Goal: Ask a question: Seek information or help from site administrators or community

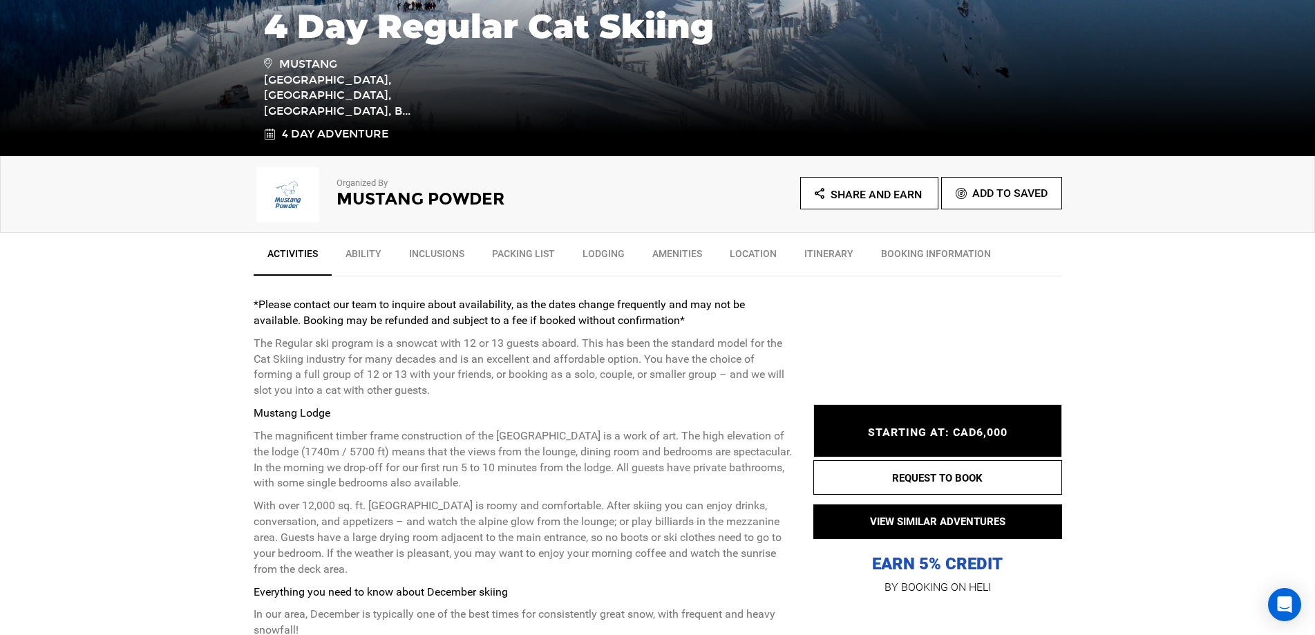
scroll to position [345, 0]
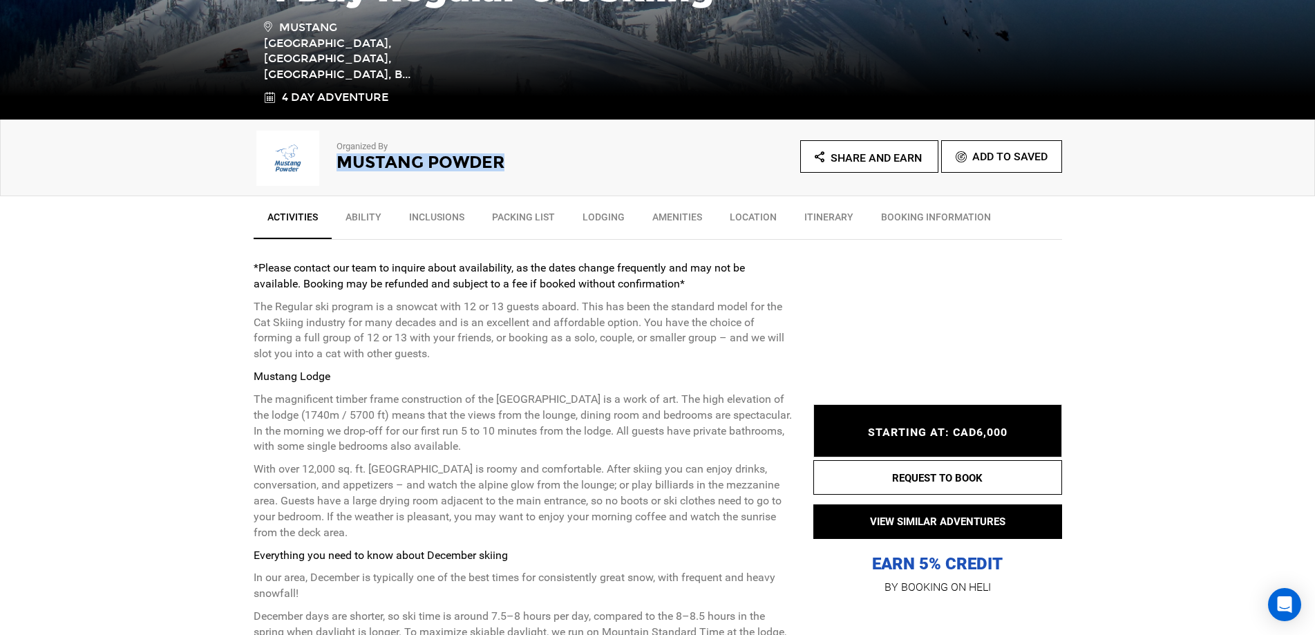
drag, startPoint x: 504, startPoint y: 162, endPoint x: 339, endPoint y: 163, distance: 164.4
click at [339, 163] on h2 "Mustang Powder" at bounding box center [477, 162] width 283 height 18
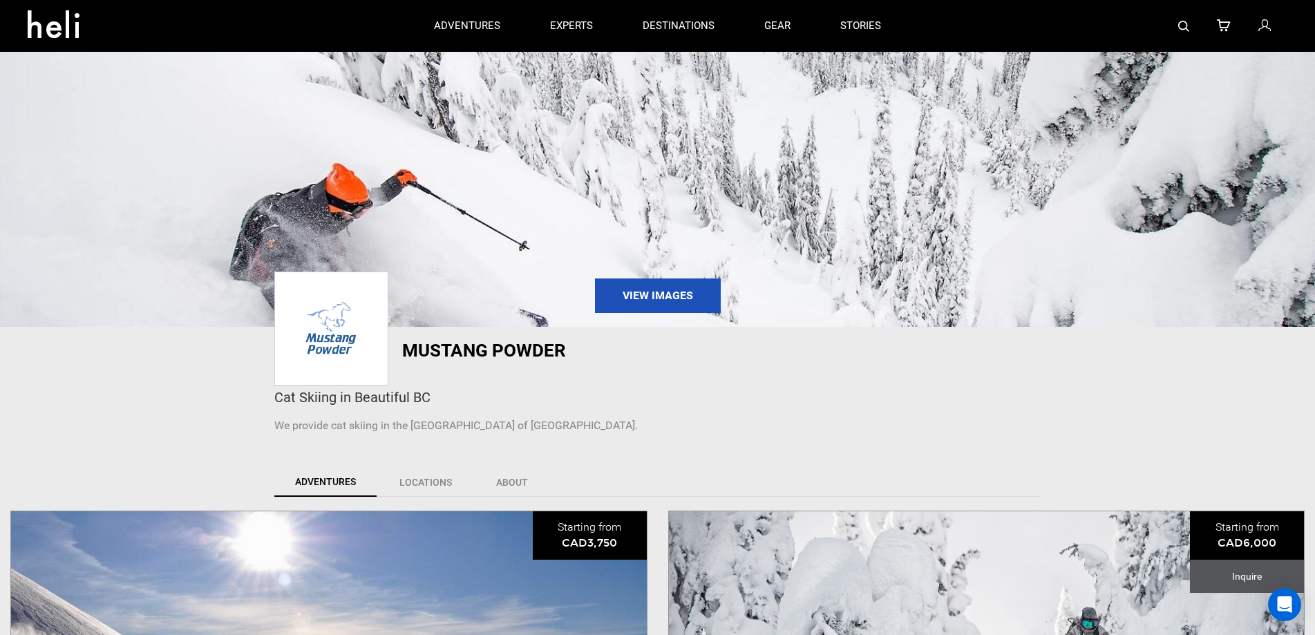
drag, startPoint x: 339, startPoint y: 163, endPoint x: 484, endPoint y: 421, distance: 295.7
click at [484, 421] on p "We provide cat skiing in the [GEOGRAPHIC_DATA] of [GEOGRAPHIC_DATA]." at bounding box center [657, 426] width 767 height 16
drag, startPoint x: 567, startPoint y: 350, endPoint x: 406, endPoint y: 350, distance: 160.3
click at [406, 350] on h1 "Mustang Powder" at bounding box center [595, 350] width 387 height 19
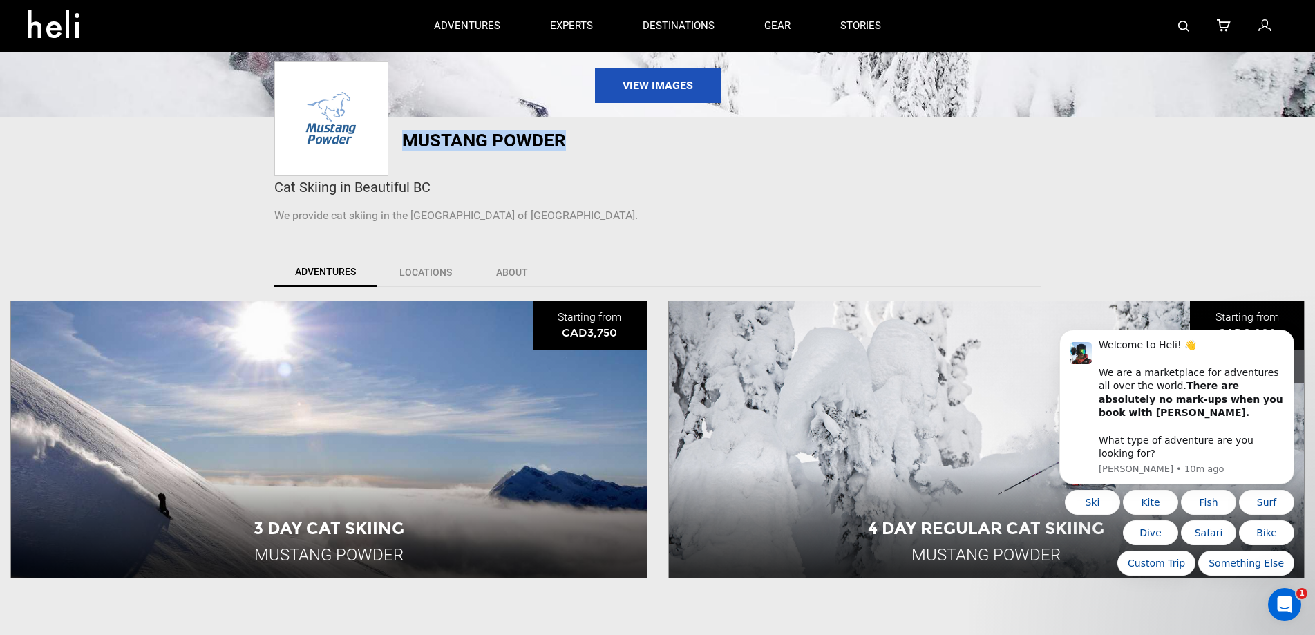
scroll to position [345, 0]
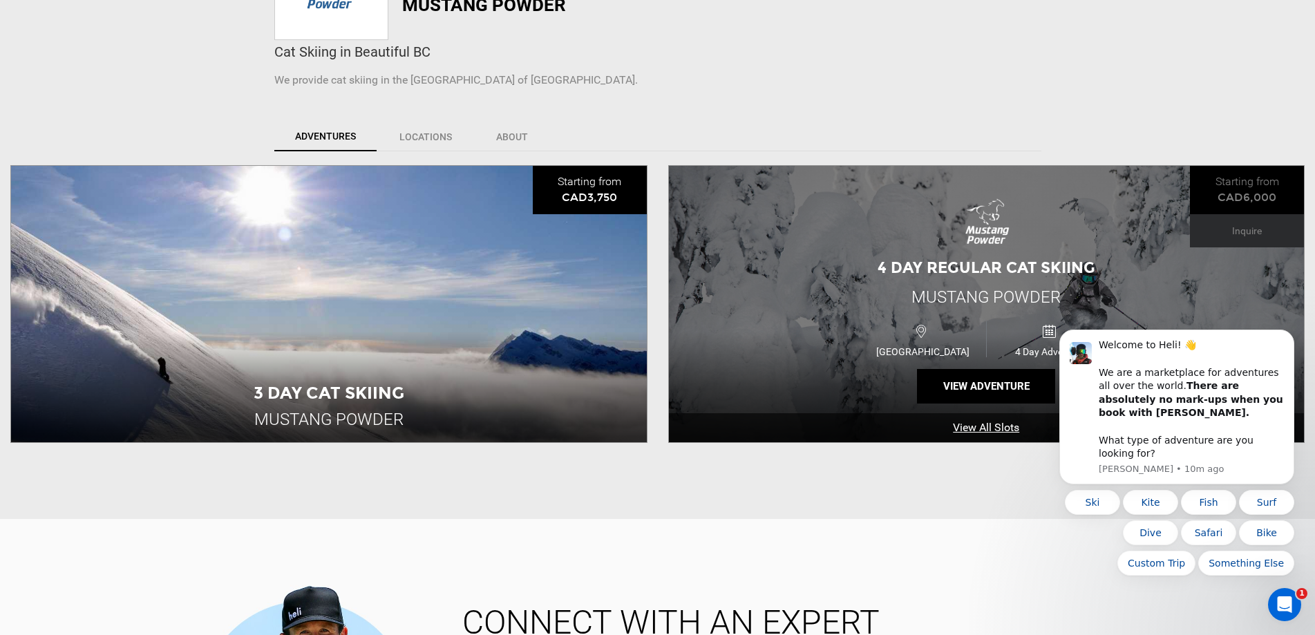
click at [987, 426] on link "View All Slots" at bounding box center [987, 428] width 636 height 30
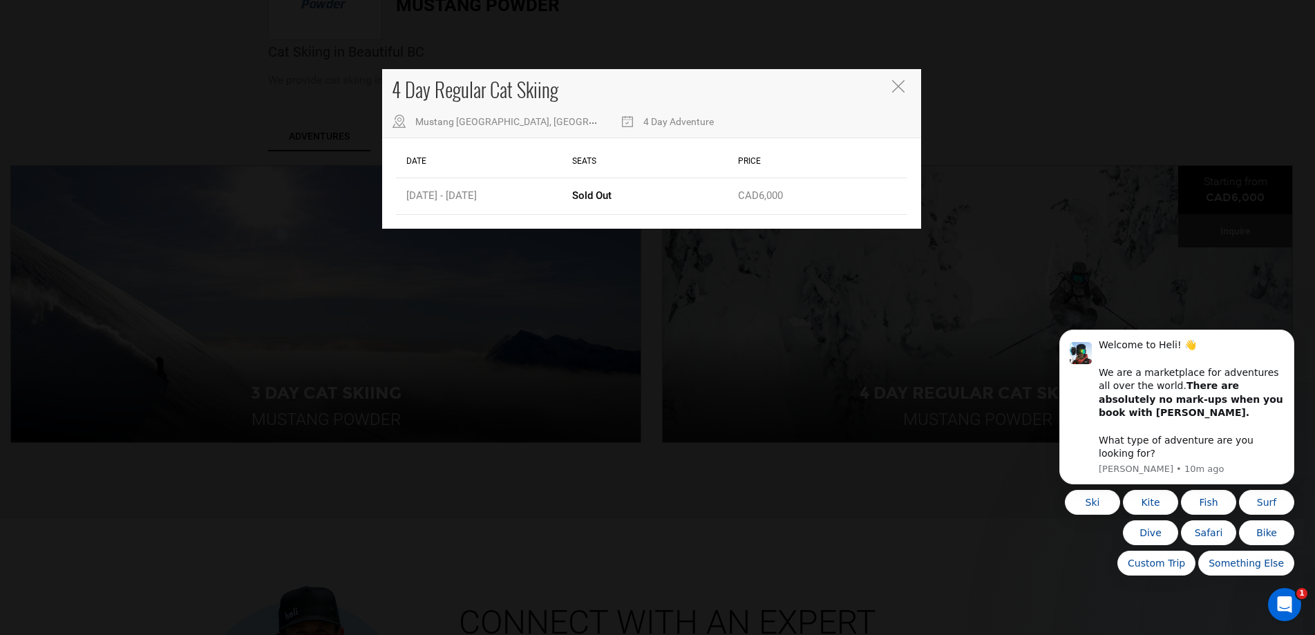
click at [892, 81] on icon "Close" at bounding box center [898, 86] width 12 height 12
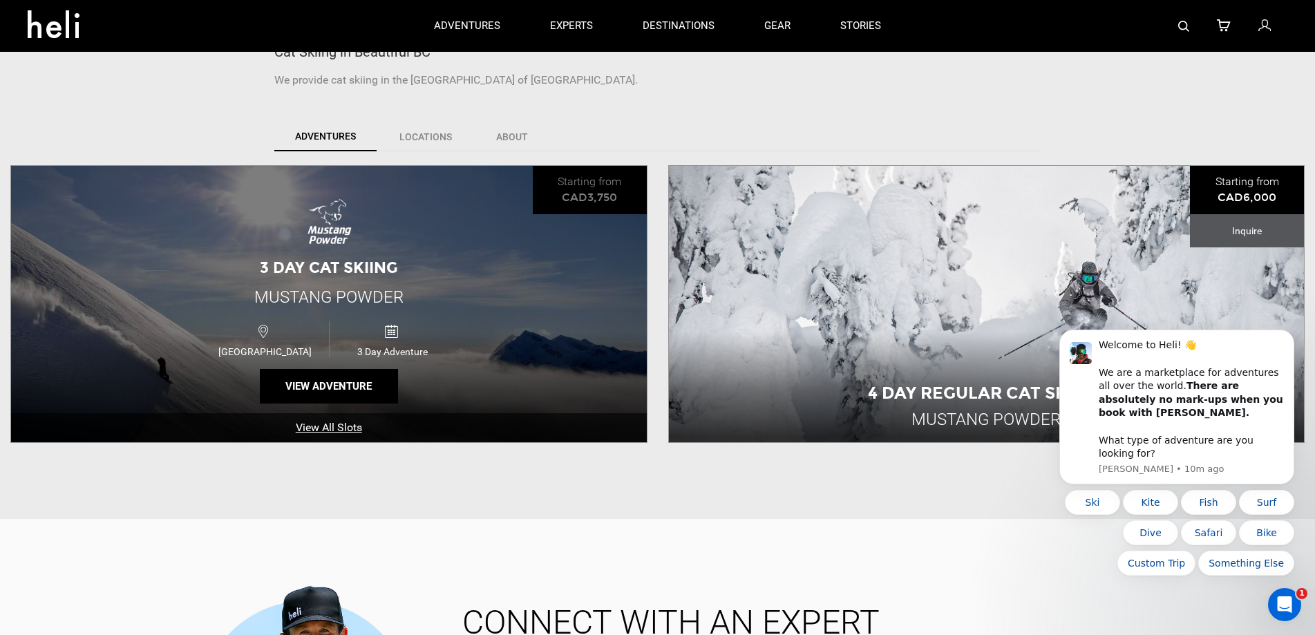
click at [323, 430] on link "View All Slots" at bounding box center [329, 428] width 636 height 30
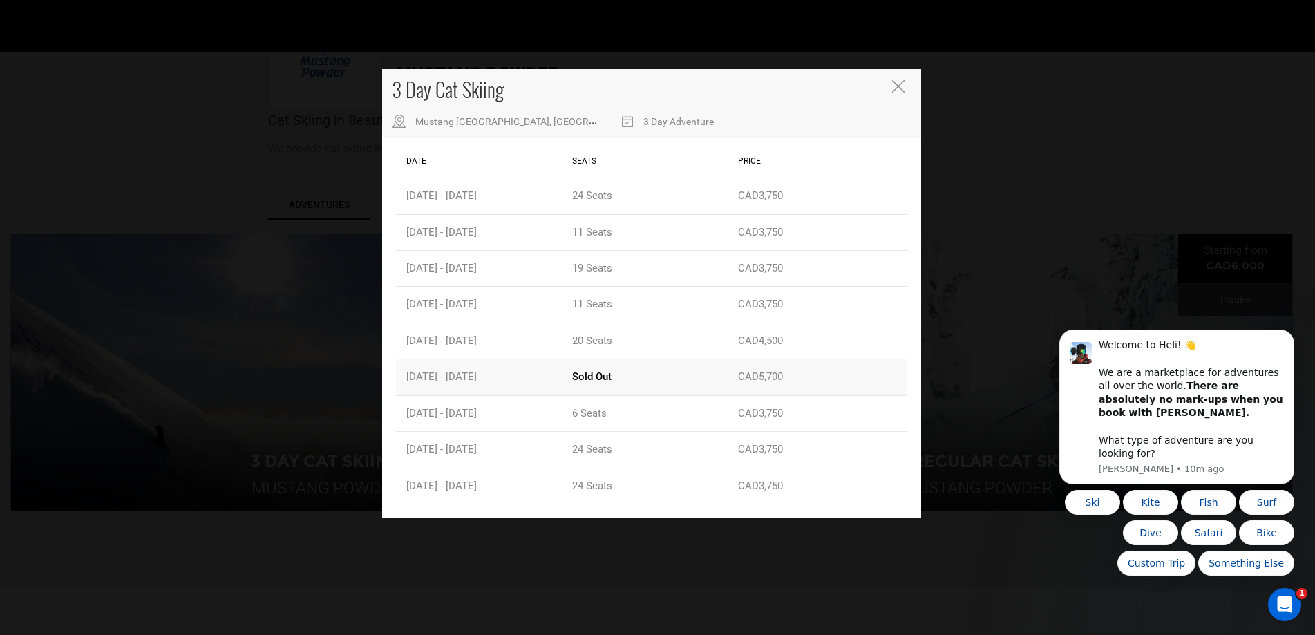
scroll to position [276, 0]
click at [893, 88] on icon "Close" at bounding box center [898, 86] width 12 height 12
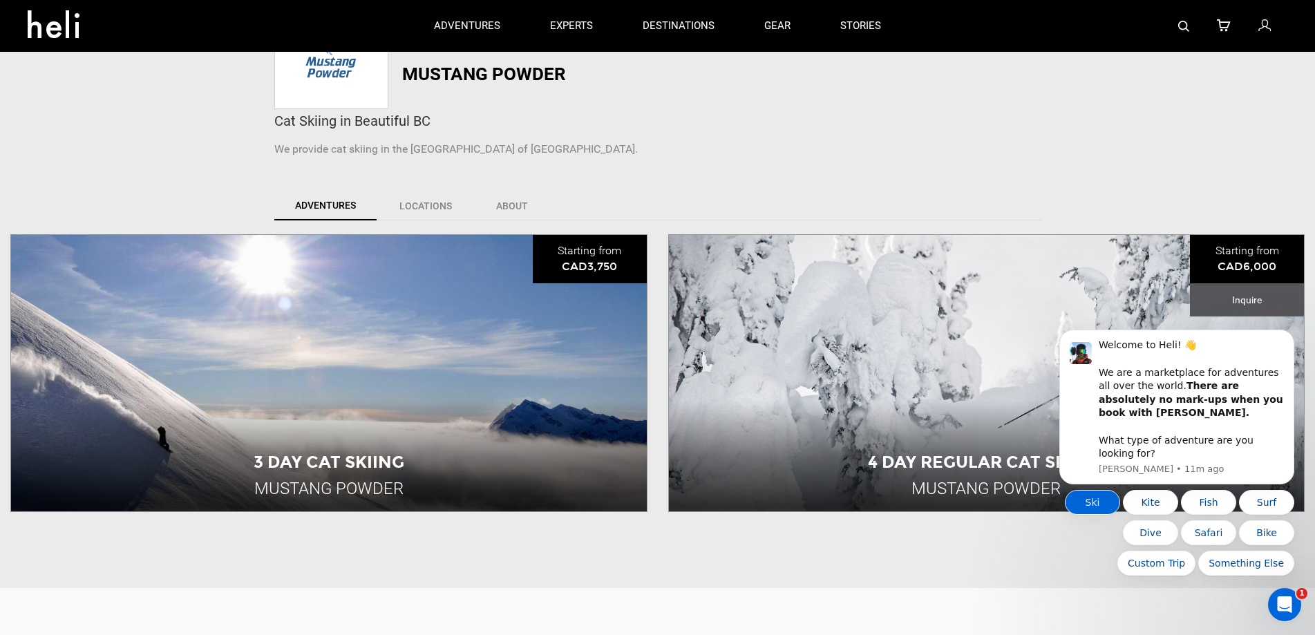
click at [1099, 505] on button "Ski" at bounding box center [1092, 502] width 55 height 25
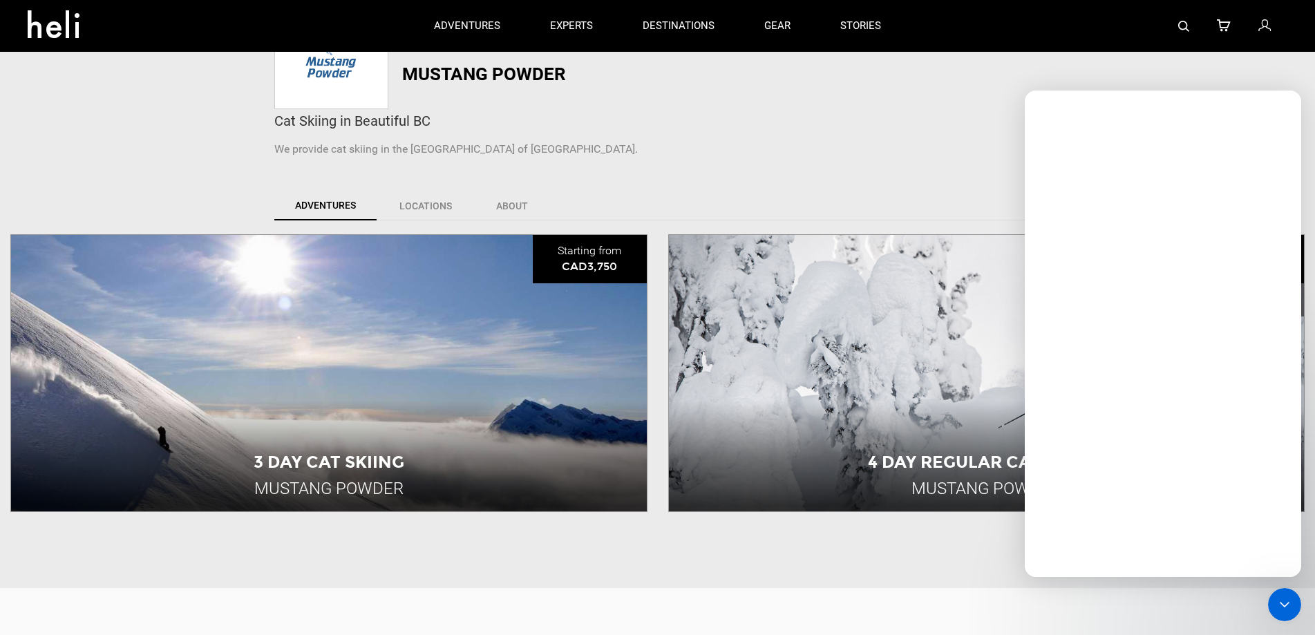
scroll to position [0, 0]
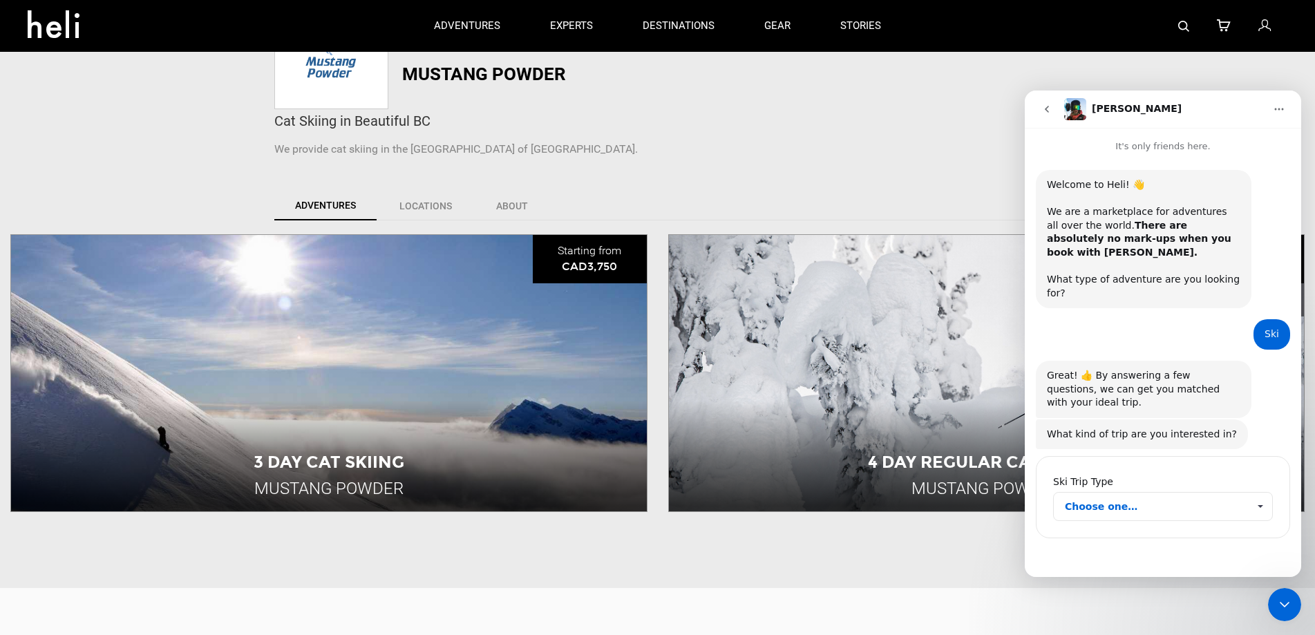
click at [1119, 493] on span "Choose one…" at bounding box center [1156, 507] width 183 height 28
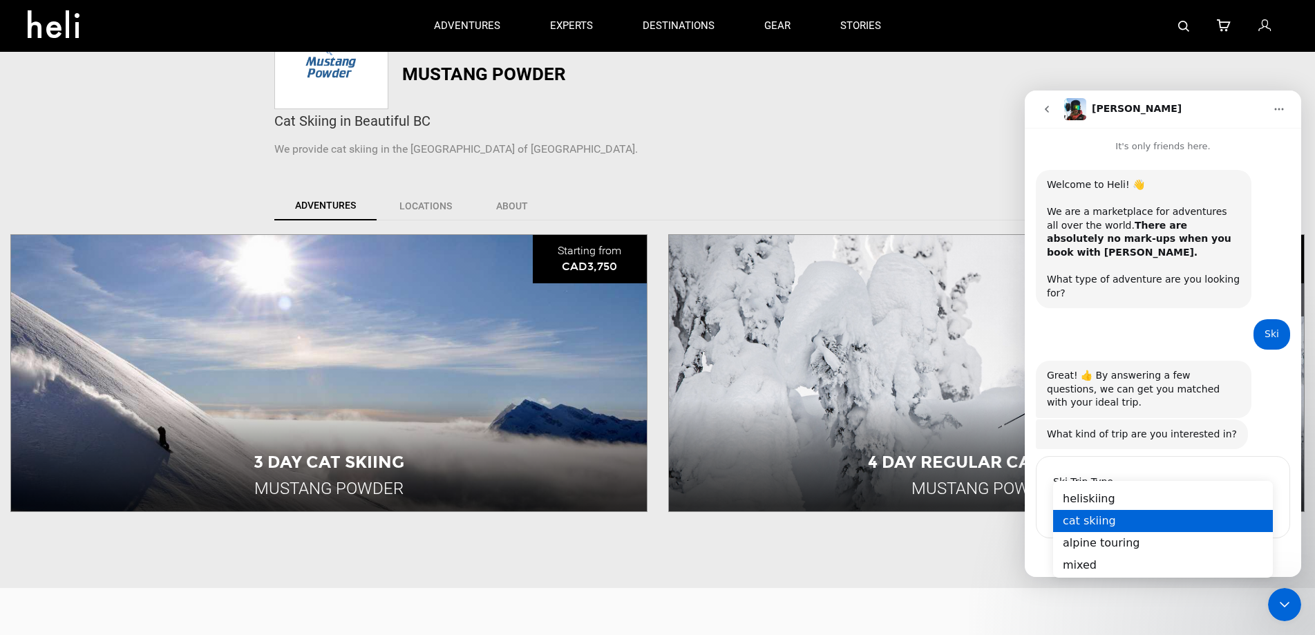
click at [1105, 520] on div "cat skiing" at bounding box center [1163, 520] width 220 height 22
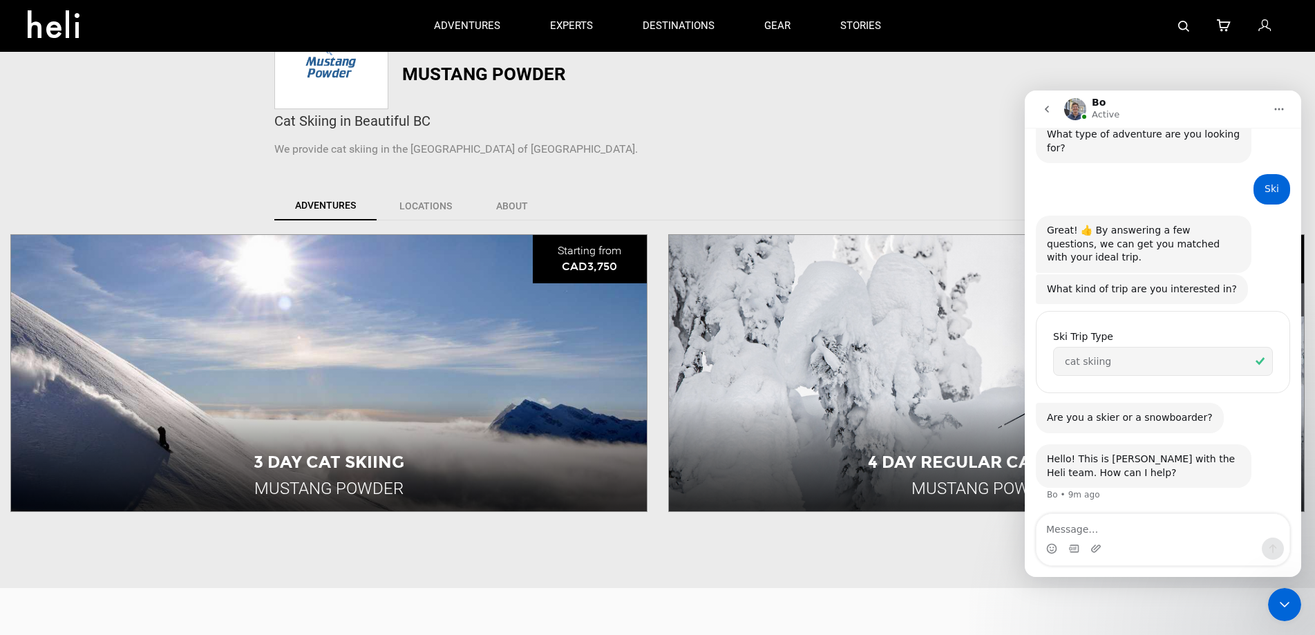
scroll to position [160, 0]
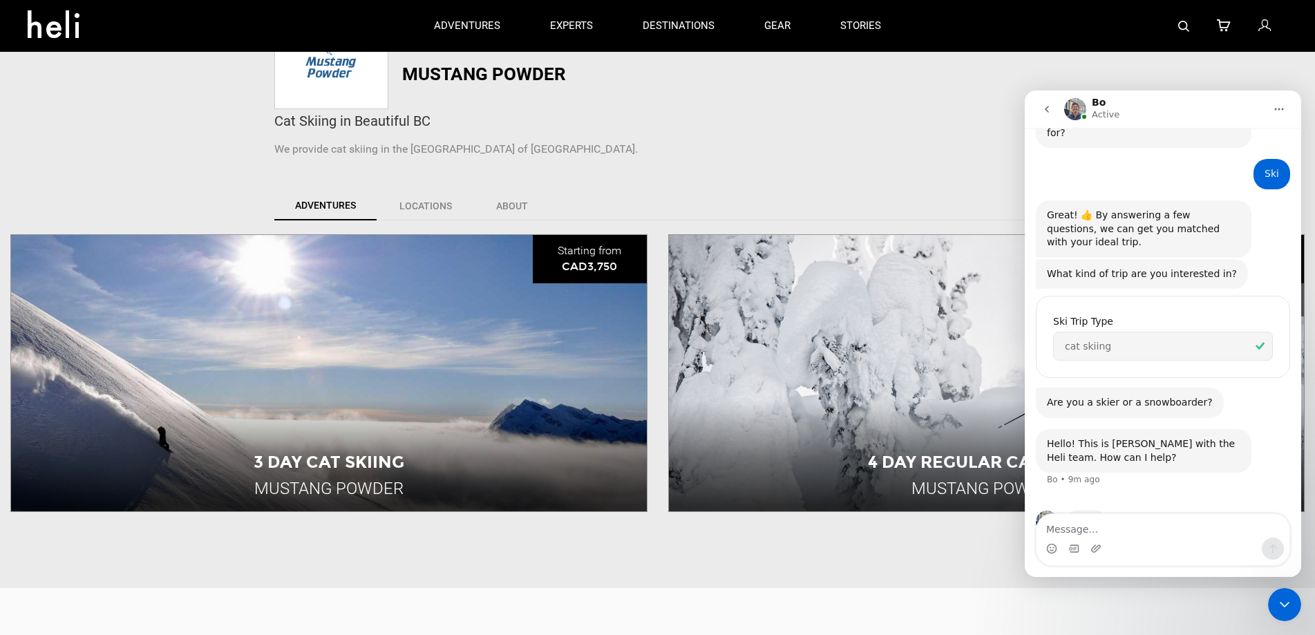
click at [1105, 520] on textarea "Message…" at bounding box center [1162, 525] width 253 height 23
type textarea "1 skier and 1 boarder"
type textarea "just looking to see if you have 2 seats for a cat ski trip somewhere in [GEOGRA…"
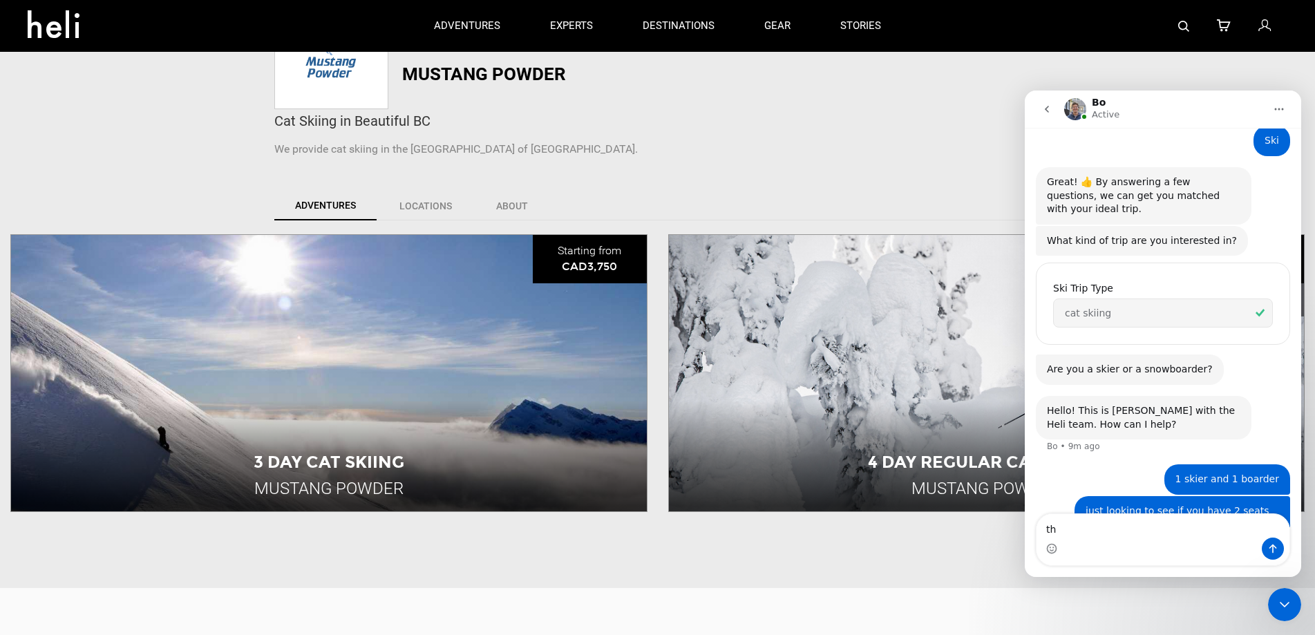
type textarea "t"
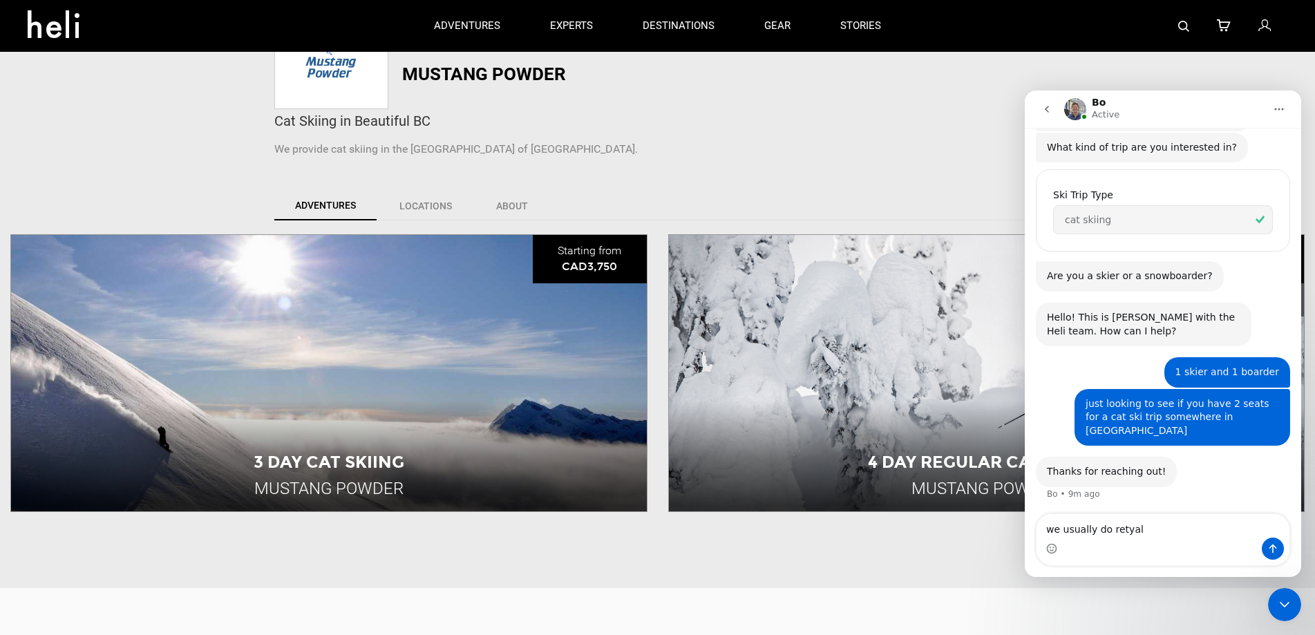
scroll to position [288, 0]
drag, startPoint x: 1139, startPoint y: 532, endPoint x: 1108, endPoint y: 531, distance: 31.1
click at [1108, 531] on textarea "we usually do retallak but want to mix it up" at bounding box center [1162, 525] width 253 height 23
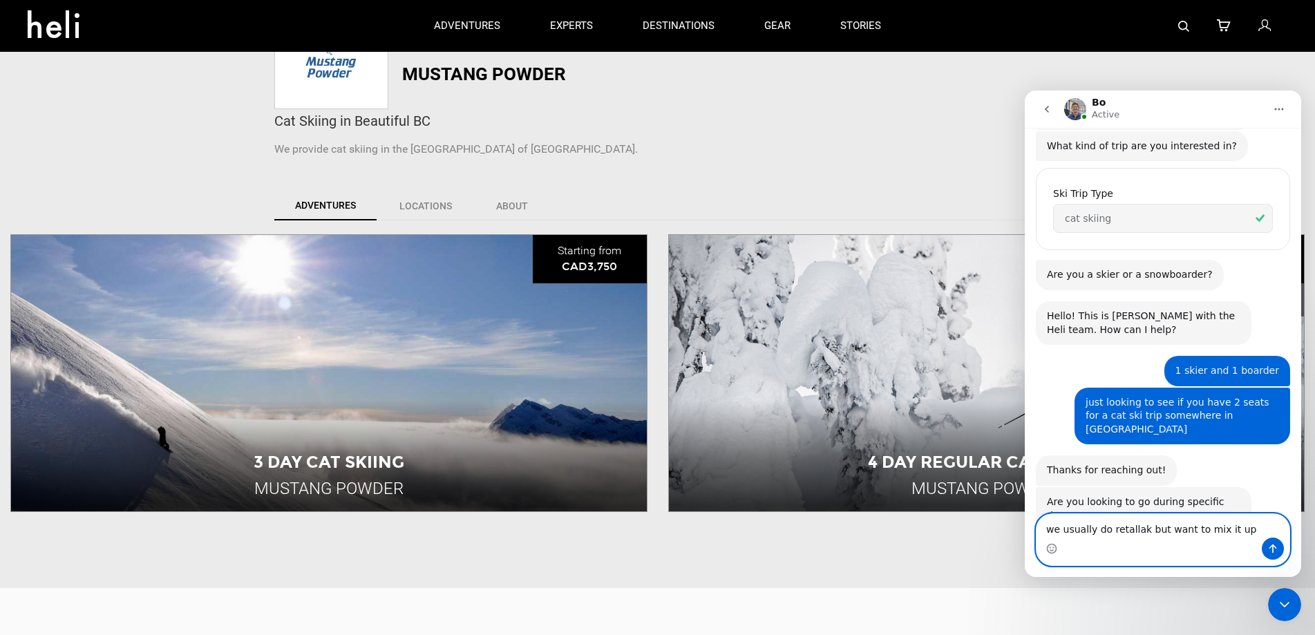
scroll to position [319, 0]
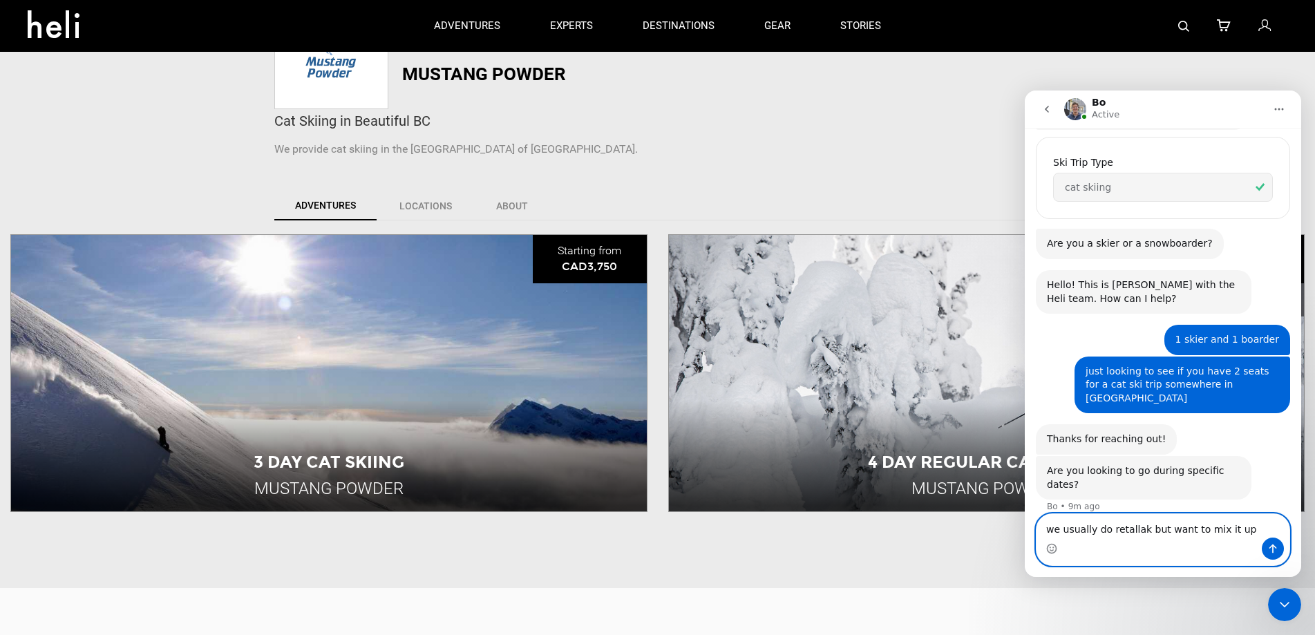
click at [1133, 529] on textarea "we usually do retallak but want to mix it up" at bounding box center [1162, 525] width 253 height 23
type textarea "we usually do retallack but want to mix it up"
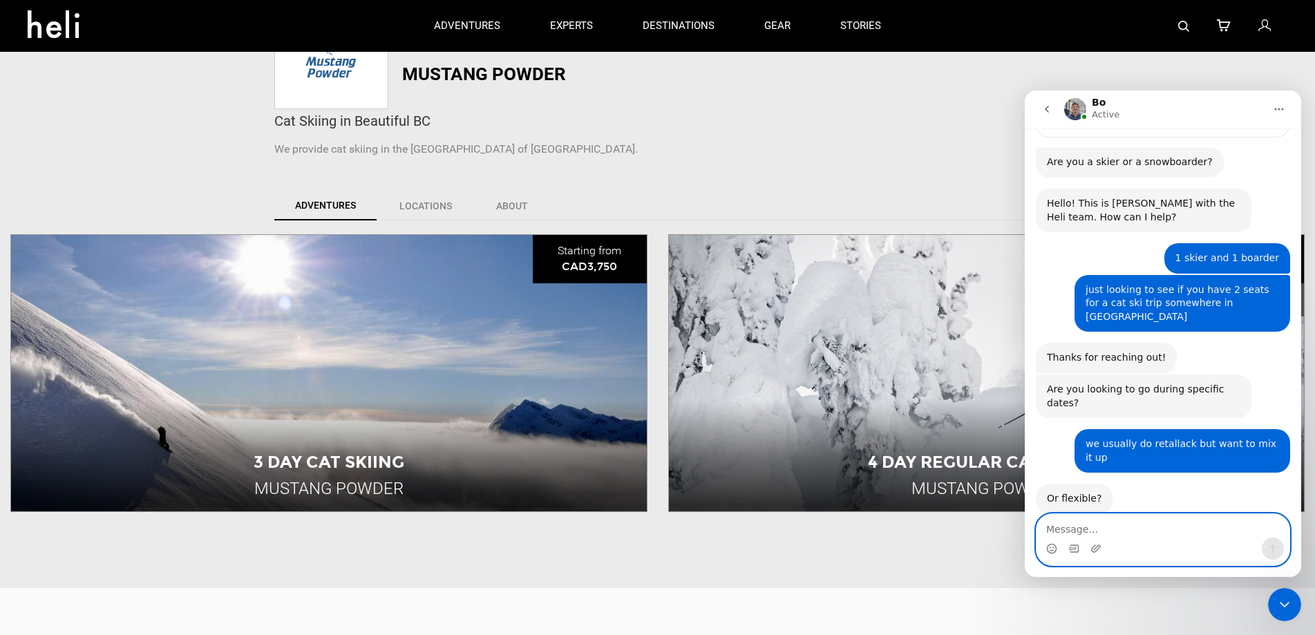
scroll to position [401, 0]
click at [1127, 531] on textarea "Message…" at bounding box center [1162, 525] width 253 height 23
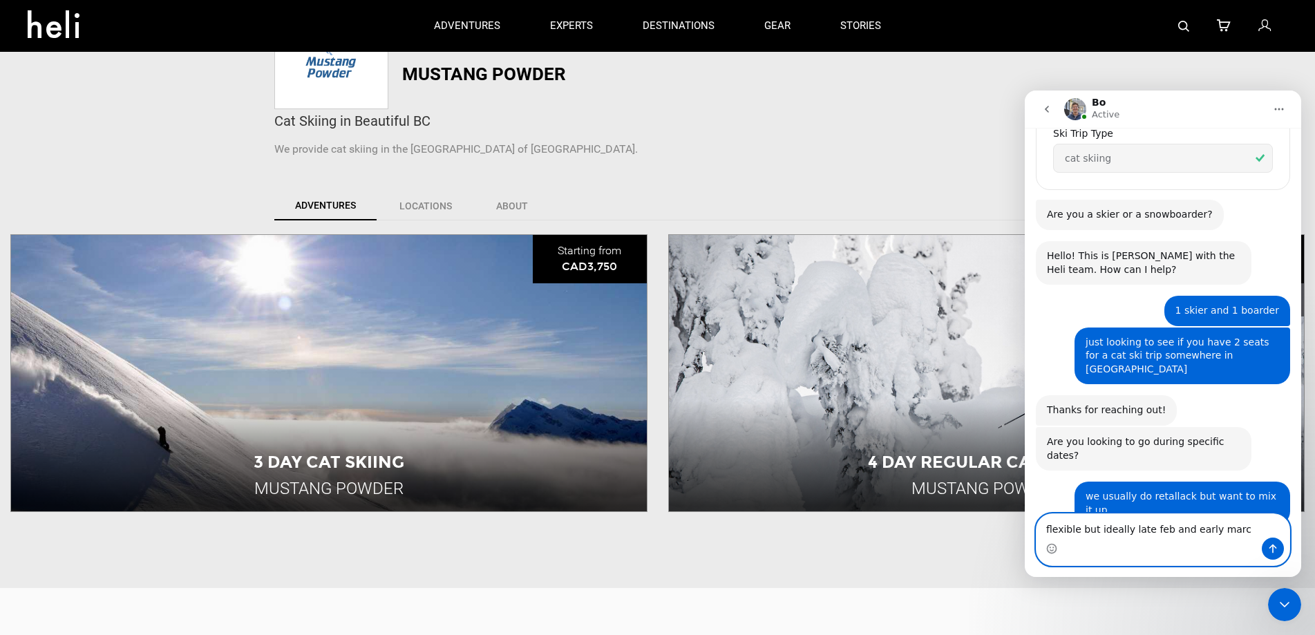
type textarea "flexible but ideally late feb and early march"
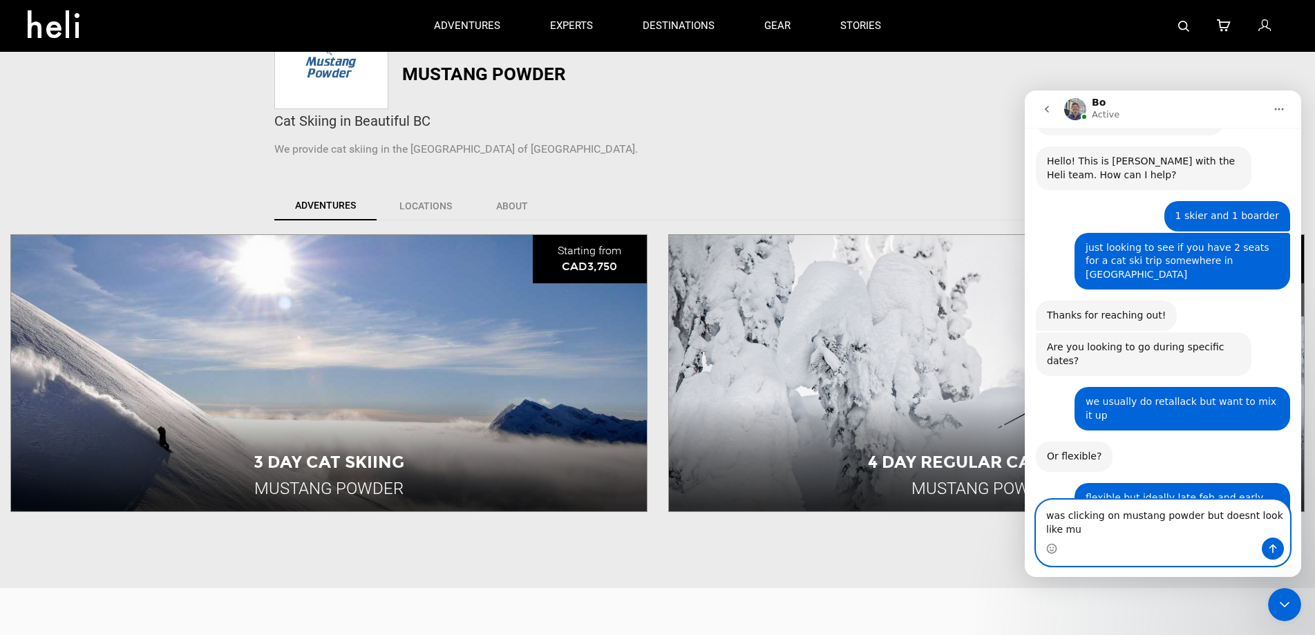
scroll to position [445, 0]
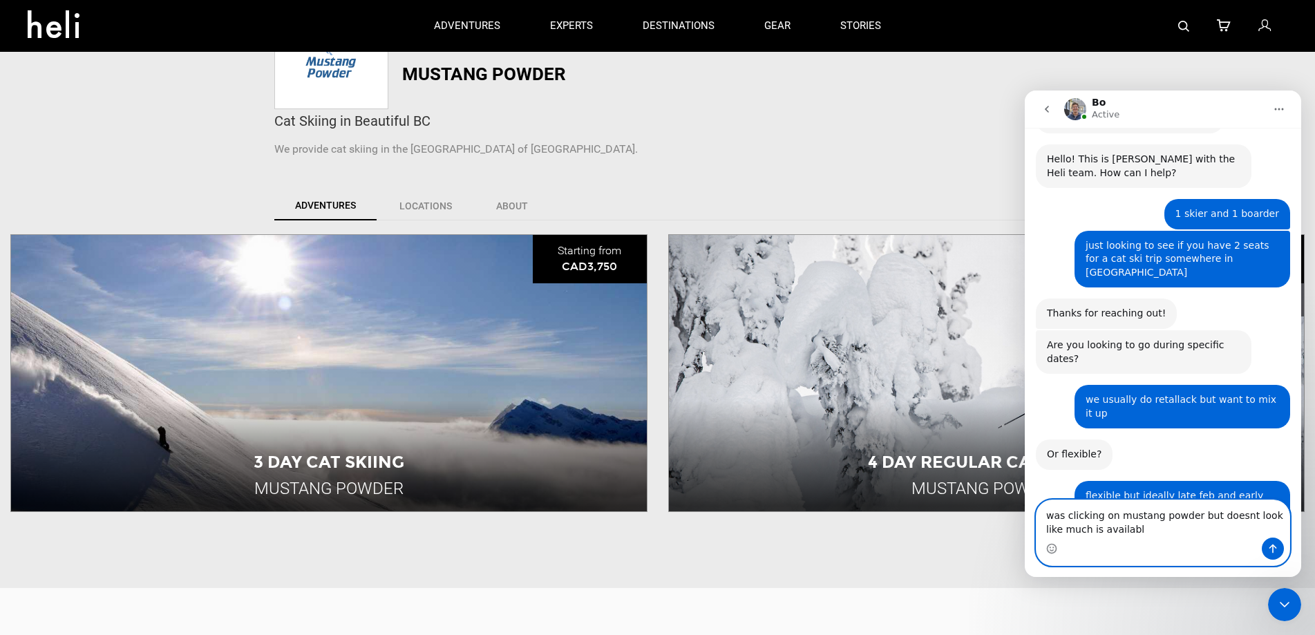
type textarea "was clicking on mustang powder but doesnt look like much is available"
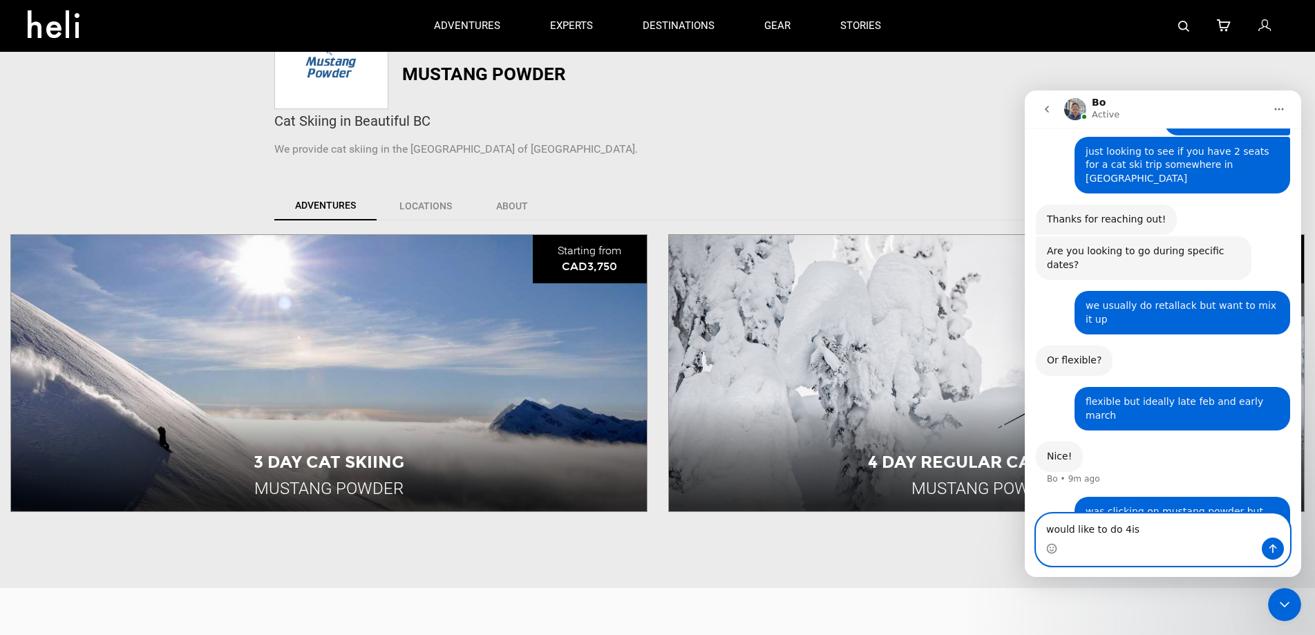
scroll to position [486, 0]
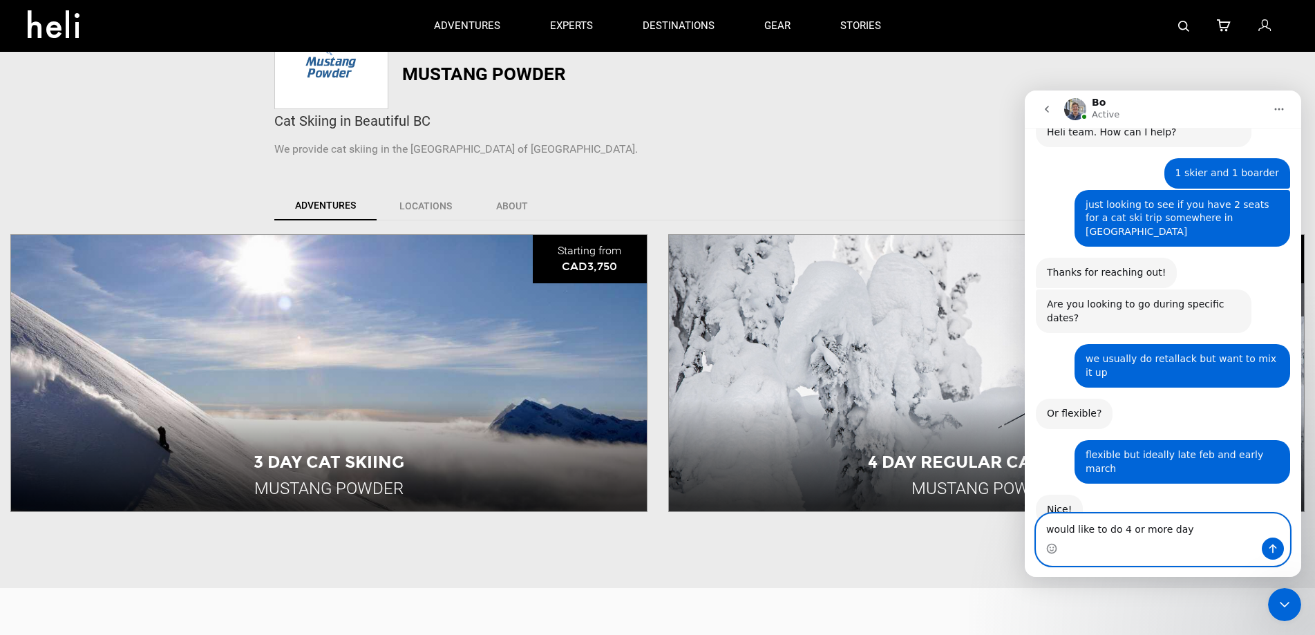
type textarea "would like to do 4 or more days"
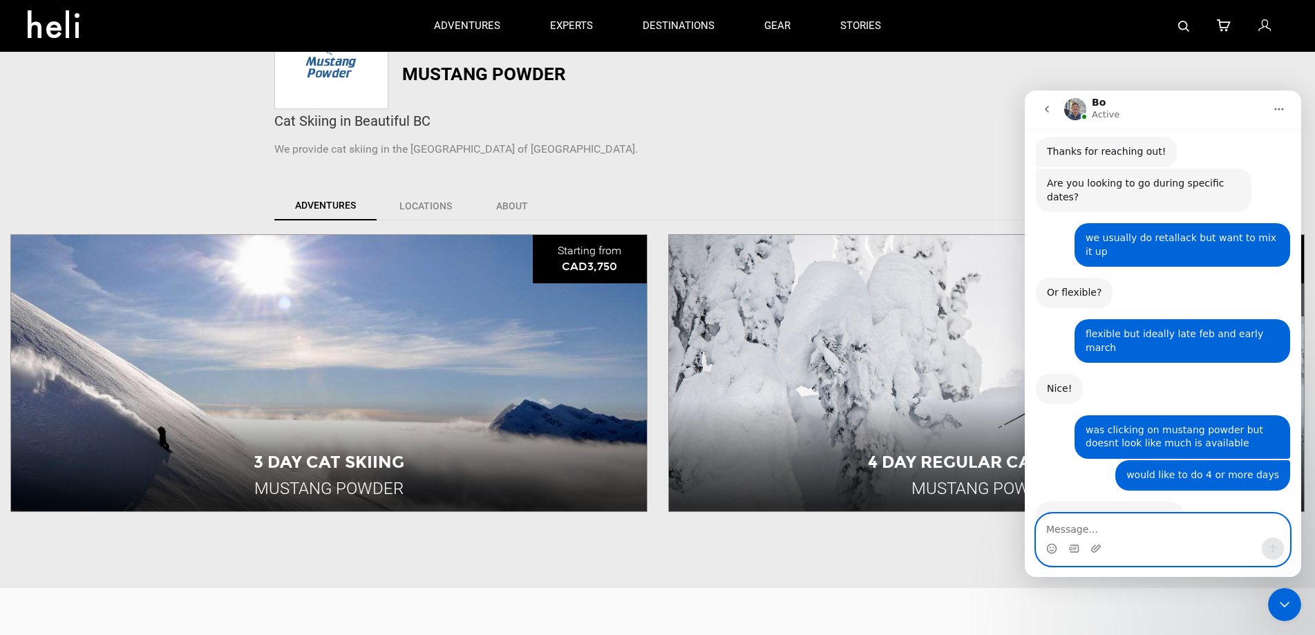
scroll to position [611, 0]
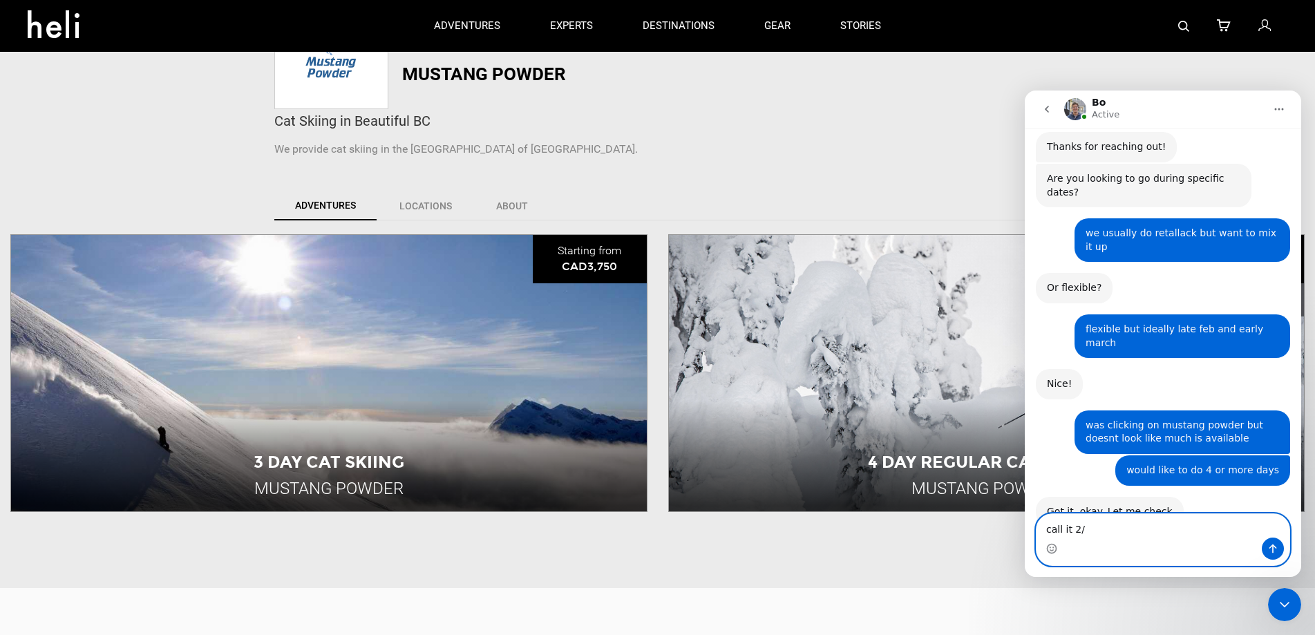
click at [1074, 532] on textarea "call it 2/" at bounding box center [1162, 525] width 253 height 23
click at [1101, 531] on textarea "call it 2/" at bounding box center [1162, 525] width 253 height 23
type textarea "call it 2/19-3/22"
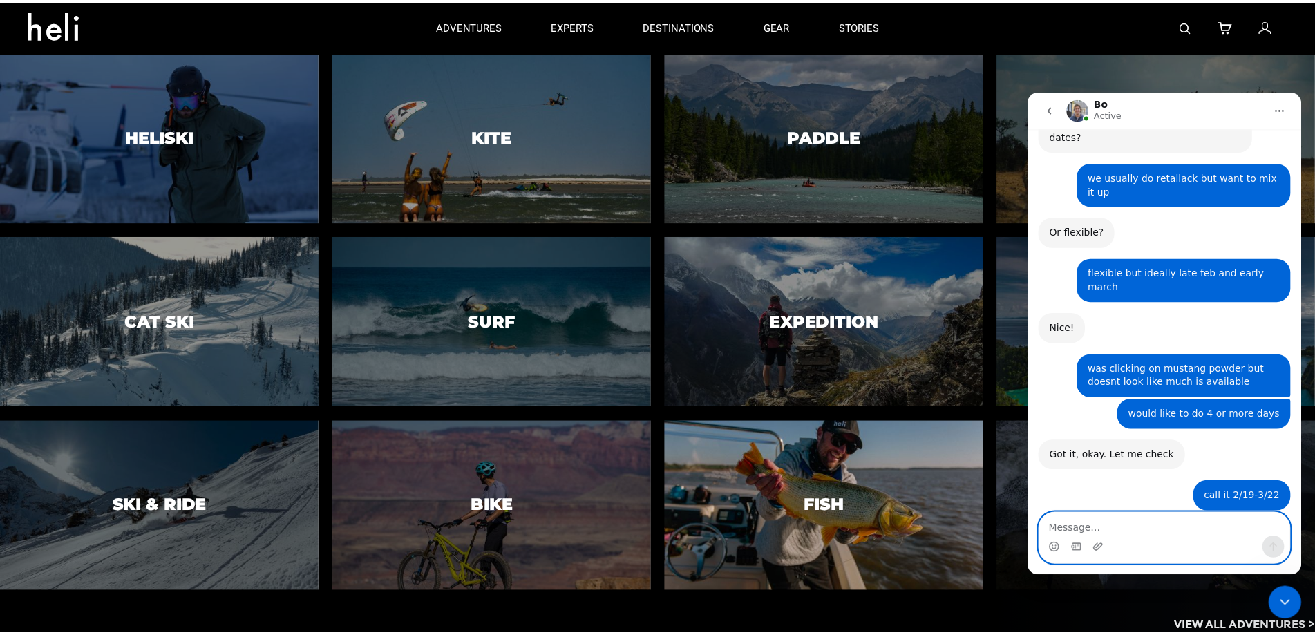
scroll to position [721, 0]
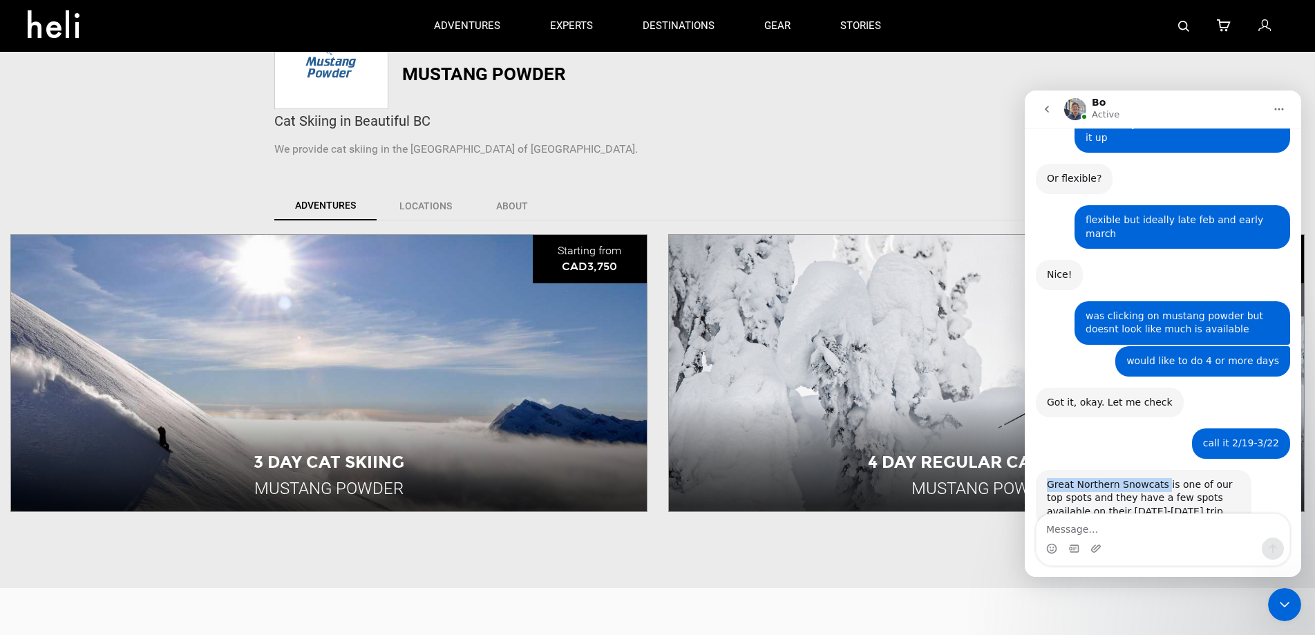
drag, startPoint x: 1156, startPoint y: 390, endPoint x: 1047, endPoint y: 386, distance: 109.2
click at [1047, 478] on div "Great Northern Snowcats is one of our top spots and they have a few spots avail…" at bounding box center [1143, 498] width 193 height 41
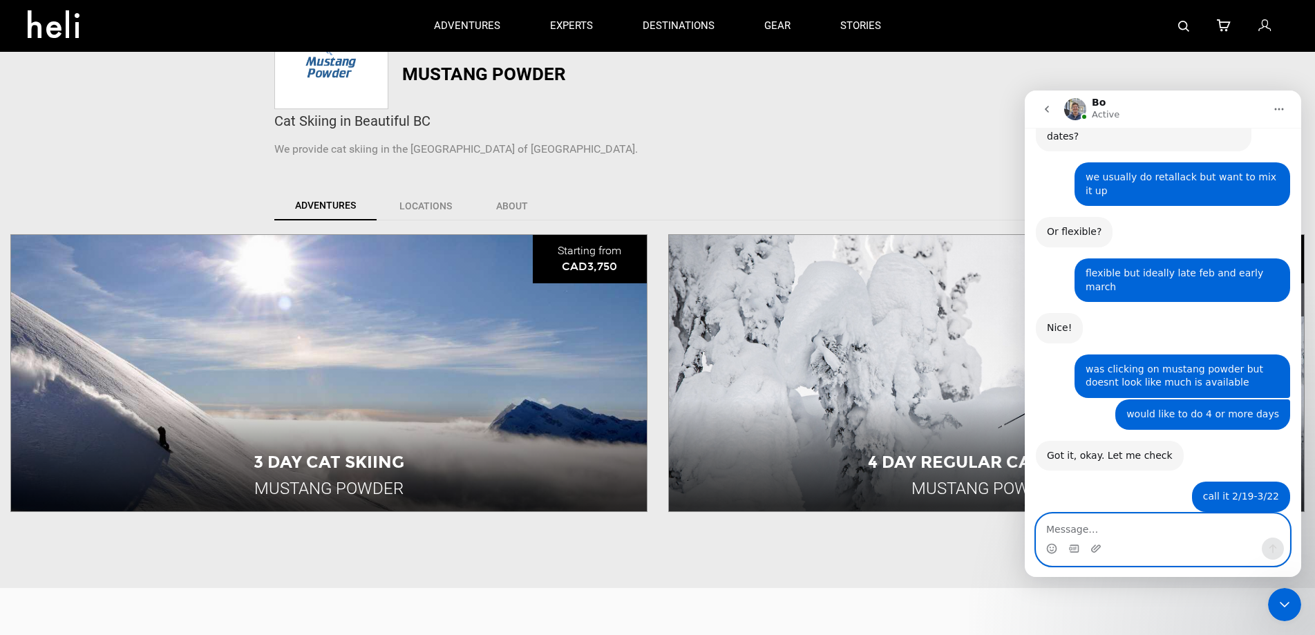
click at [1175, 529] on textarea "Message…" at bounding box center [1162, 525] width 253 height 23
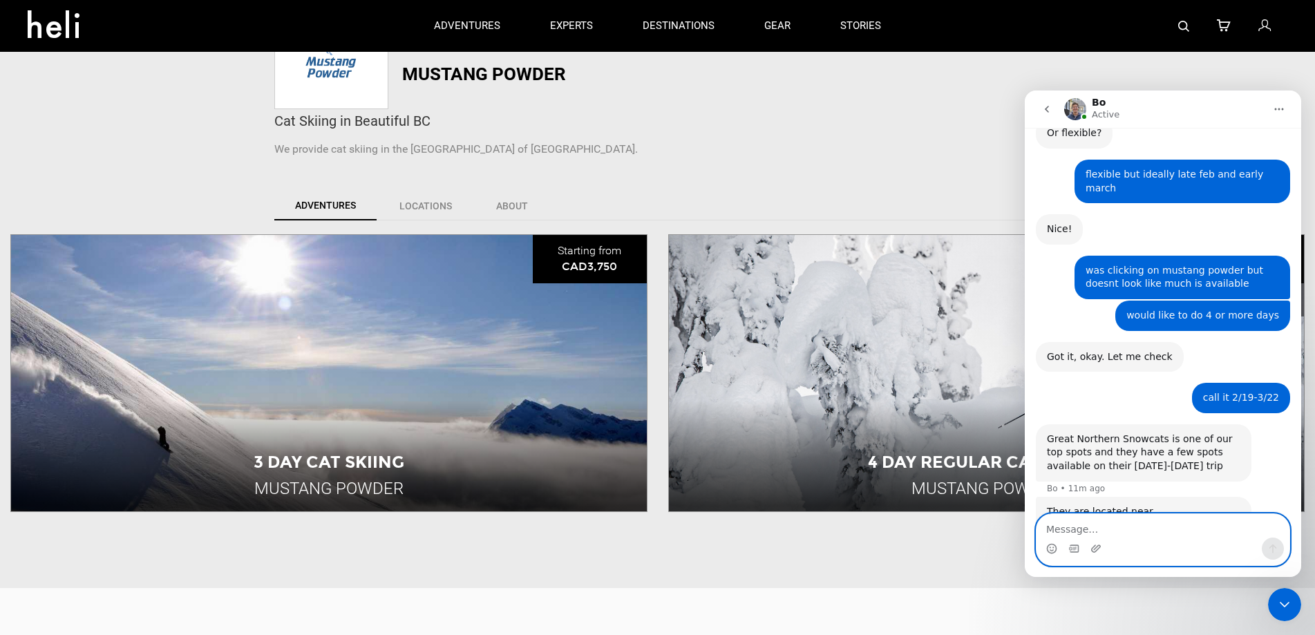
scroll to position [713, 0]
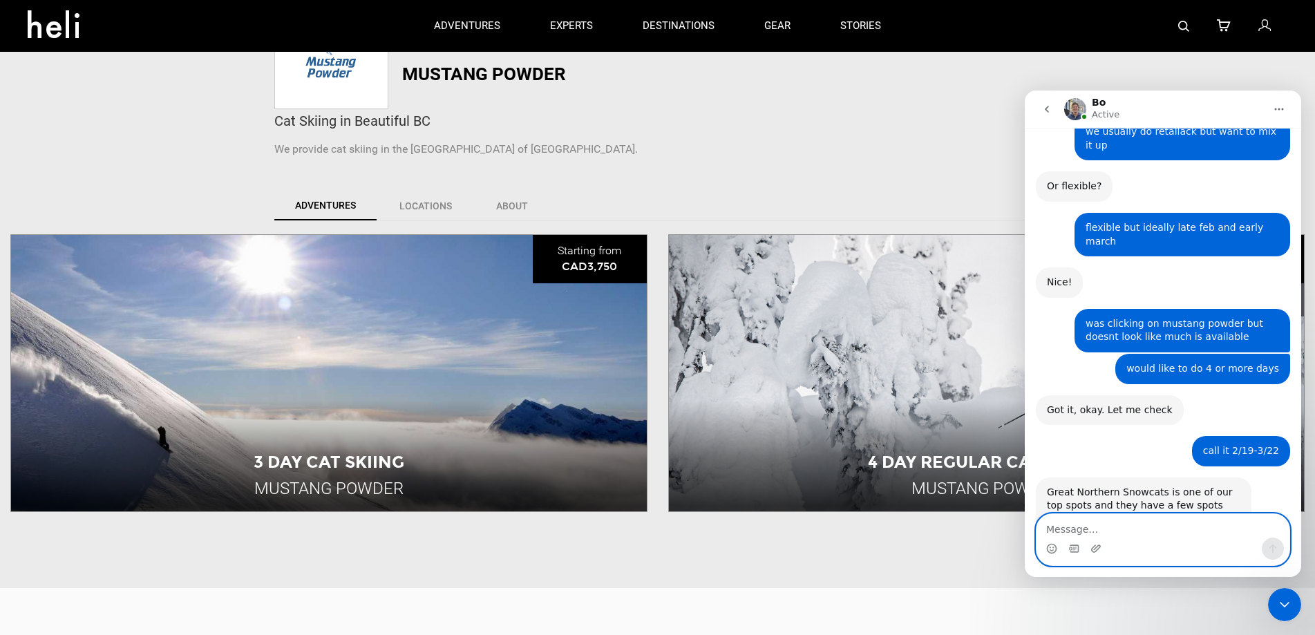
click at [1141, 535] on textarea "Message…" at bounding box center [1162, 525] width 253 height 23
type textarea "full 7 day package?"
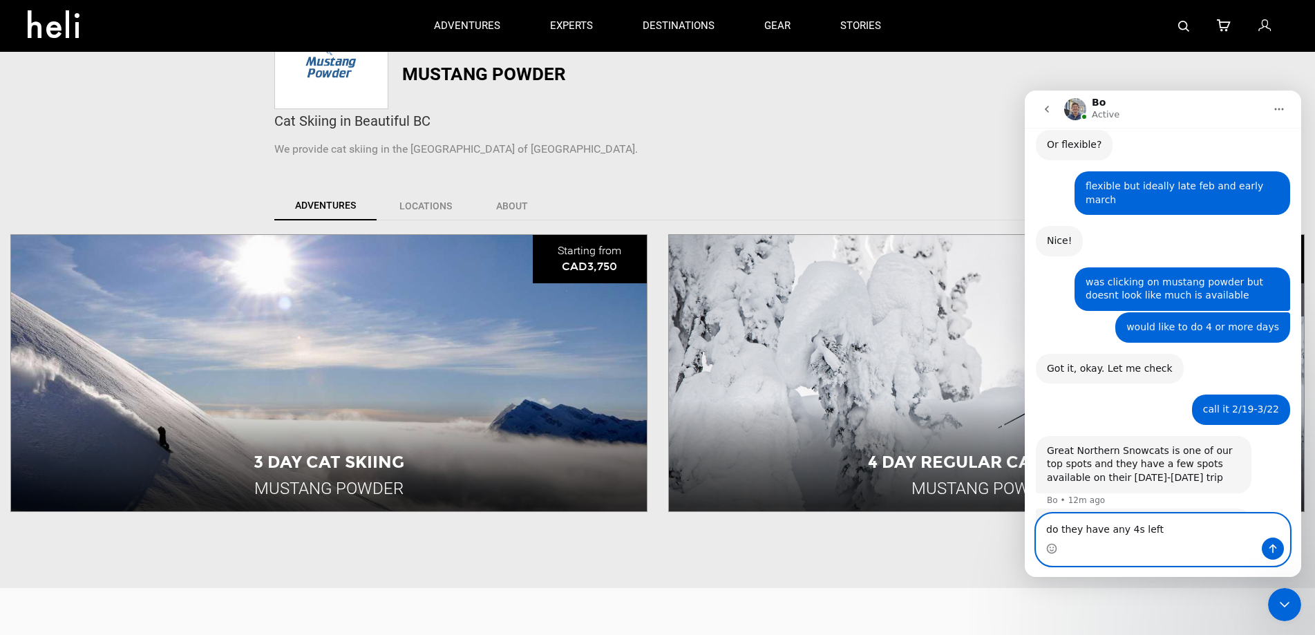
type textarea "do they have any 4s left?"
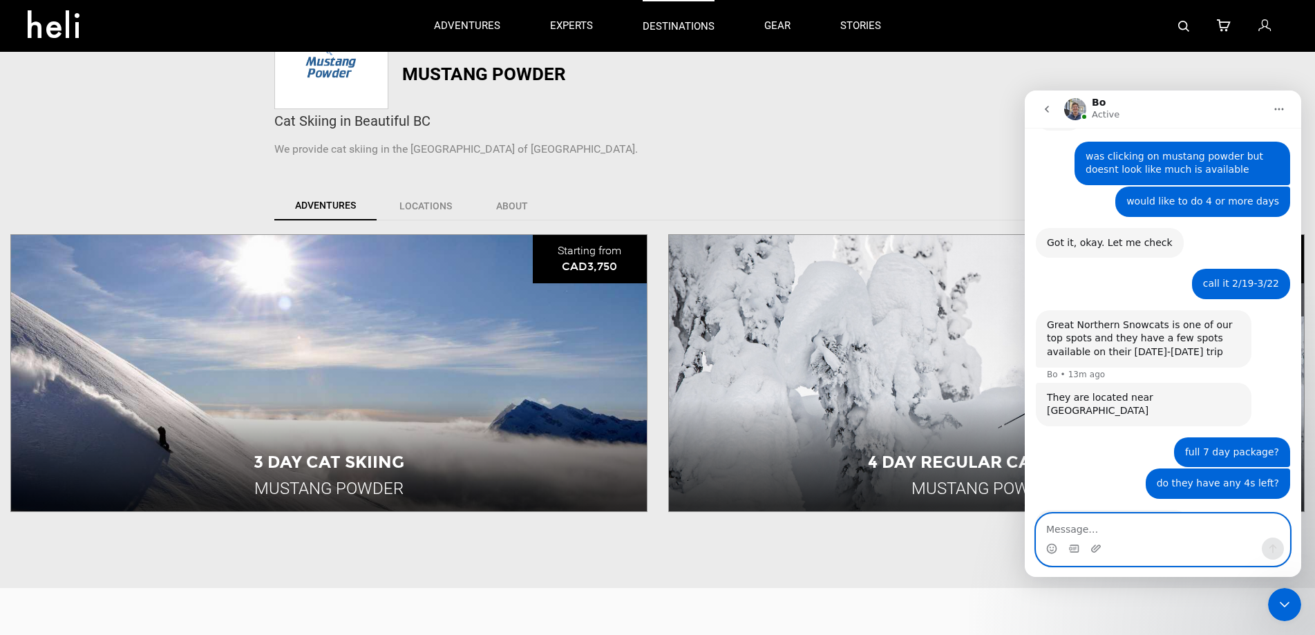
scroll to position [886, 0]
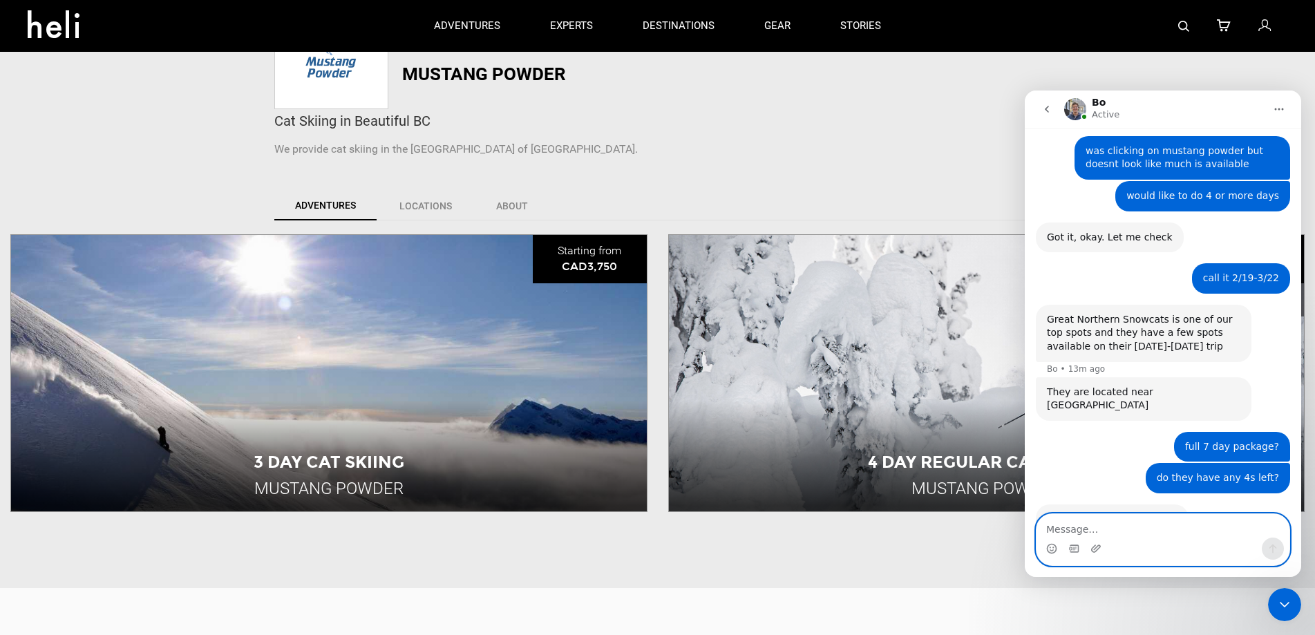
click at [1121, 529] on textarea "Message…" at bounding box center [1162, 525] width 253 height 23
type textarea "any others around the same time frame?"
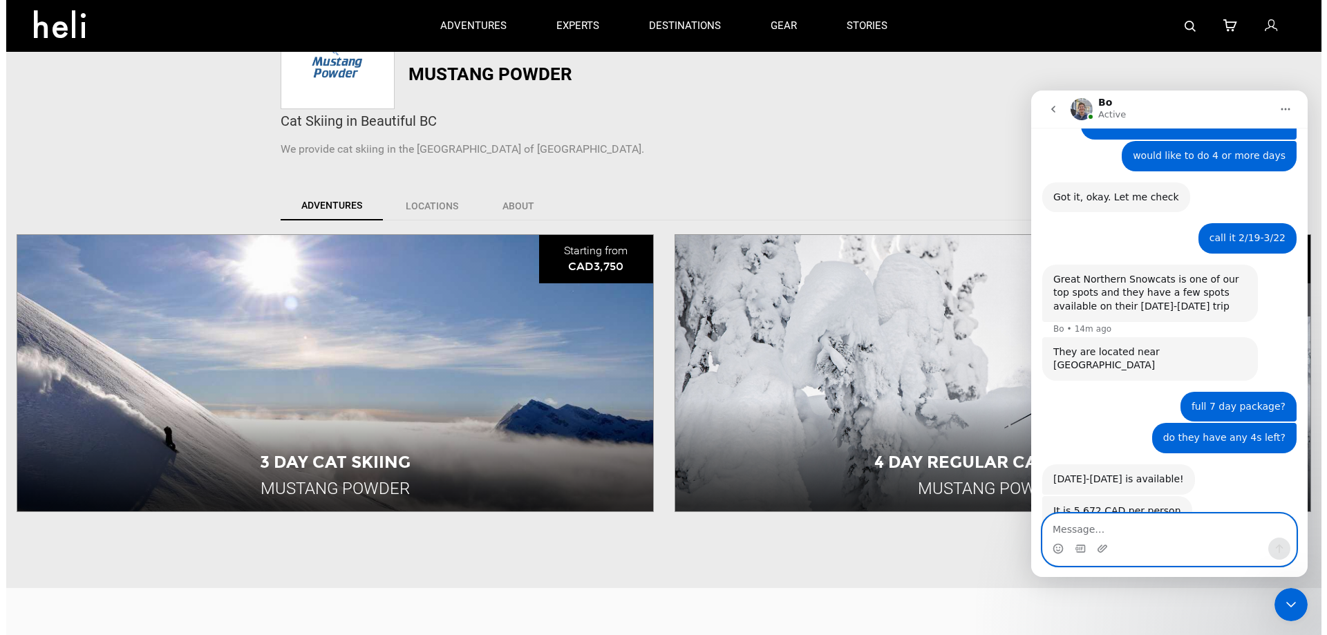
scroll to position [926, 0]
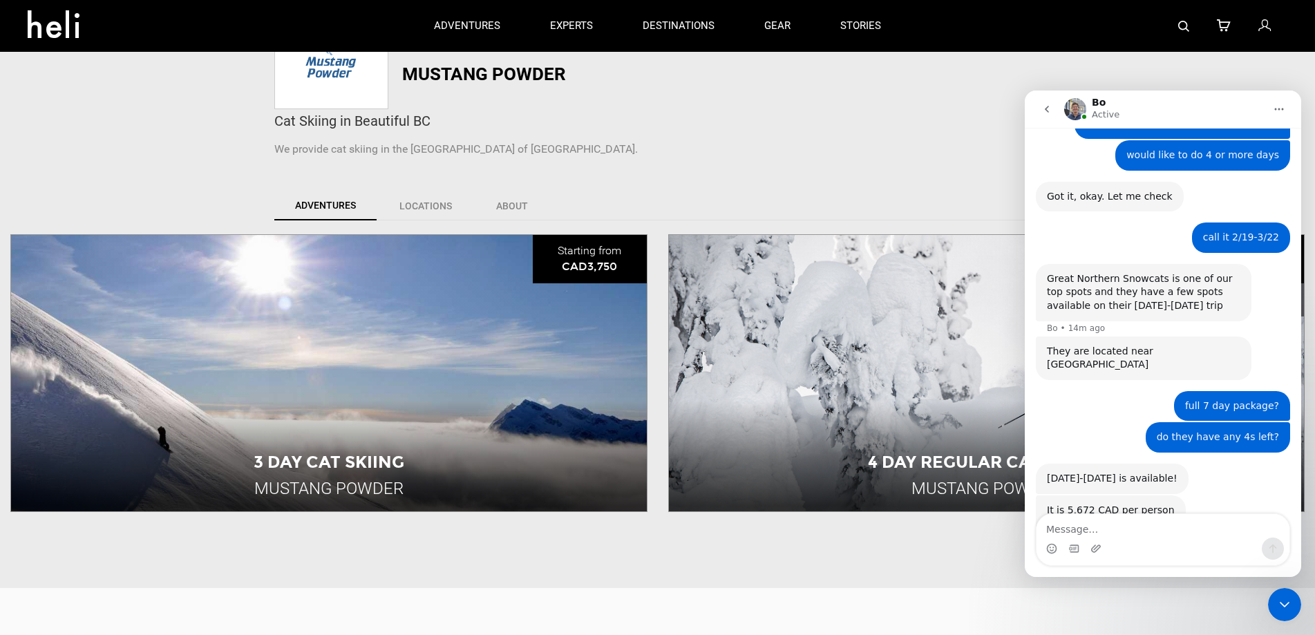
click at [1185, 26] on img at bounding box center [1183, 26] width 11 height 11
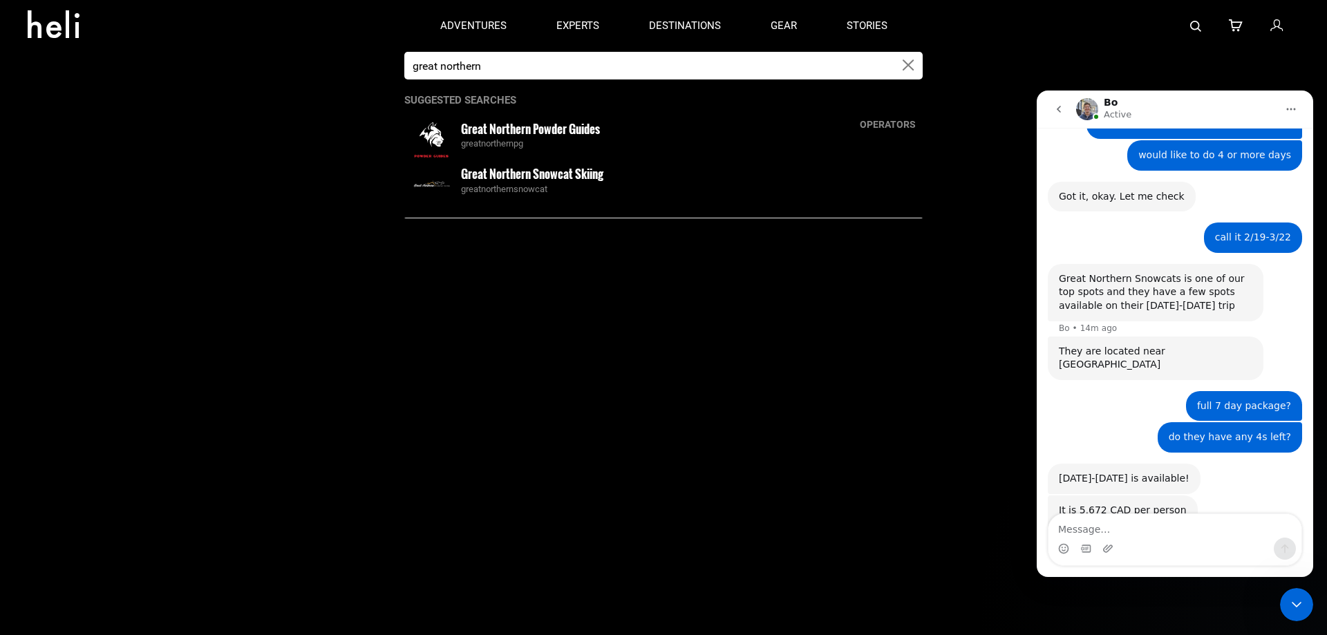
type input "great northern"
click at [550, 177] on small "Great Northern Snowcat Skiing" at bounding box center [532, 173] width 142 height 17
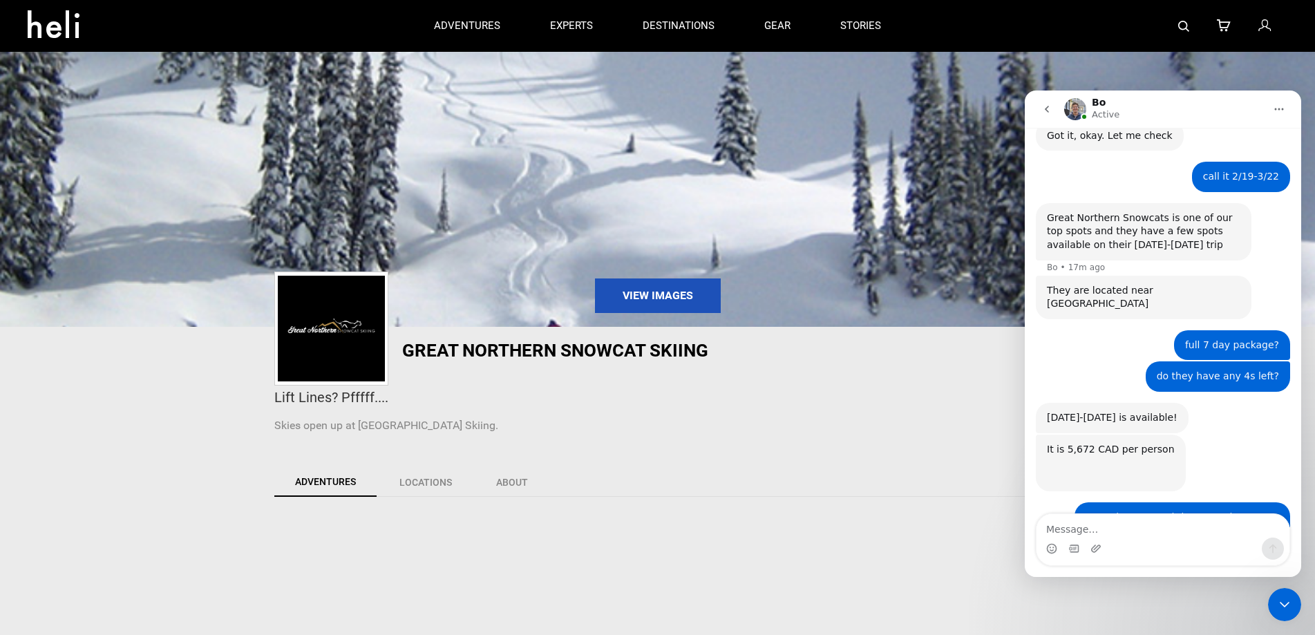
scroll to position [1013, 0]
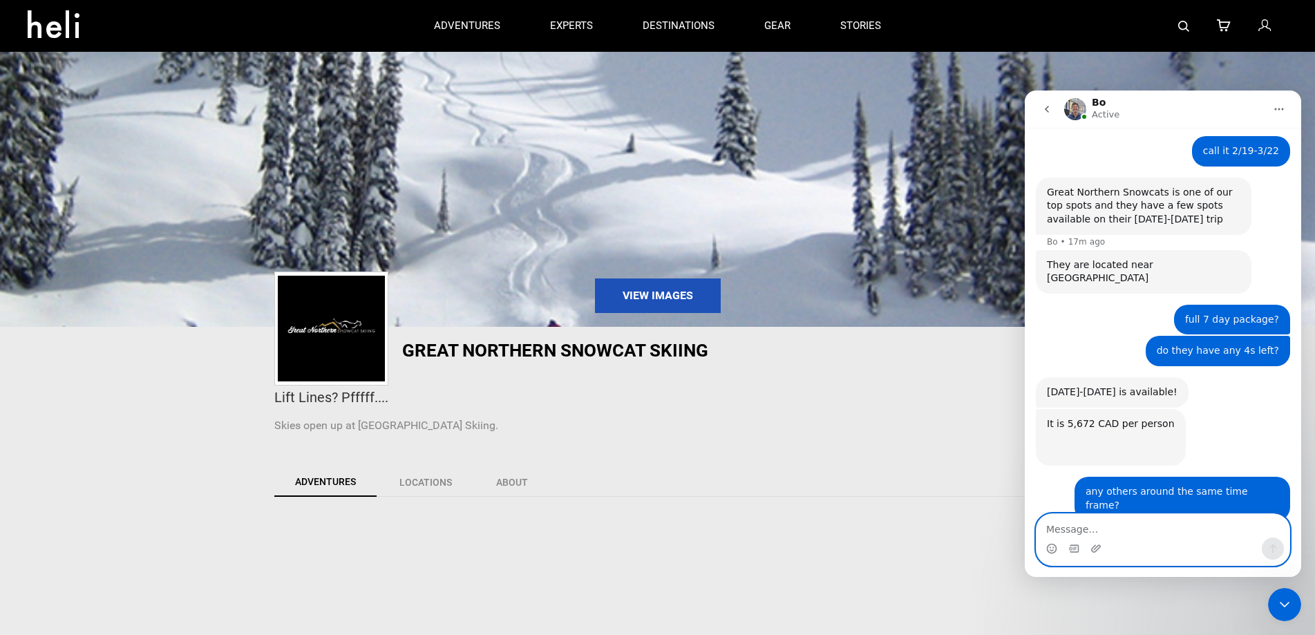
click at [1163, 526] on textarea "Message…" at bounding box center [1162, 525] width 253 height 23
drag, startPoint x: 1103, startPoint y: 469, endPoint x: 1047, endPoint y: 469, distance: 56.7
click at [1047, 585] on div "White Grizzly will be more advanced terrain" at bounding box center [1143, 598] width 193 height 27
click at [1185, 540] on div "White Grizzly has space on their [DATE]-[DATE] trip or [DATE]-[DATE] trip" at bounding box center [1143, 553] width 193 height 27
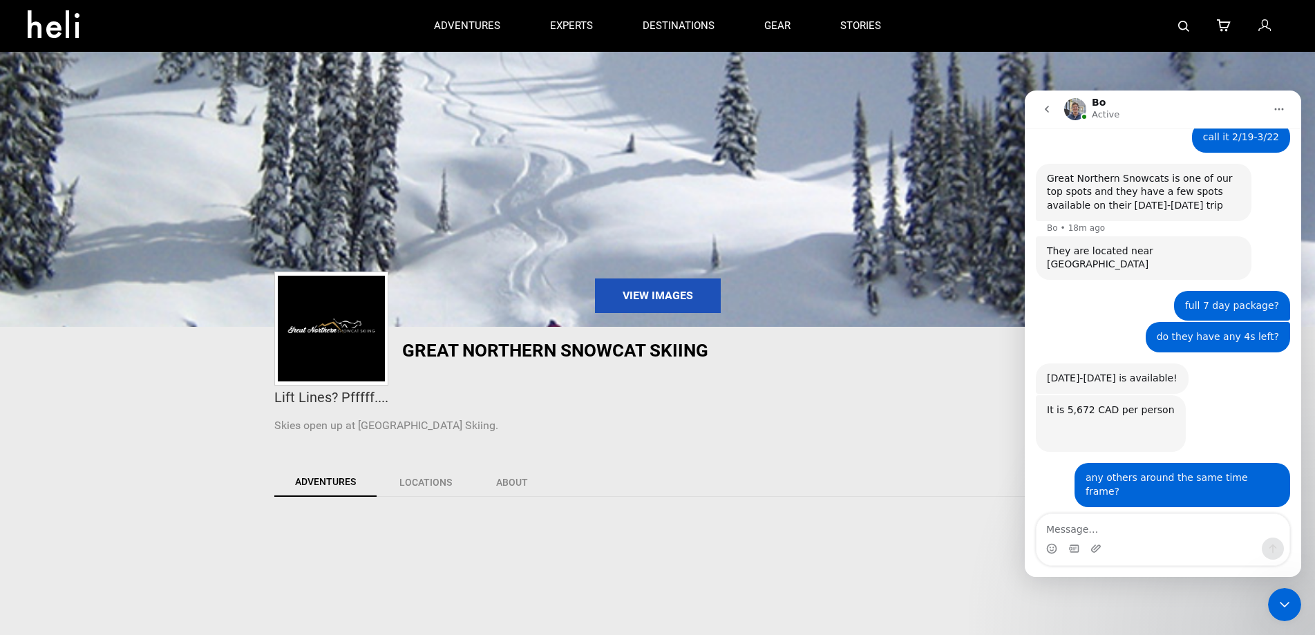
drag, startPoint x: 1236, startPoint y: 474, endPoint x: 1047, endPoint y: 416, distance: 197.3
copy div "White Grizzly has space on their [DATE]-[DATE] trip or [DATE]-[DATE] trip Bo • …"
click at [1116, 529] on textarea "Message…" at bounding box center [1162, 525] width 253 height 23
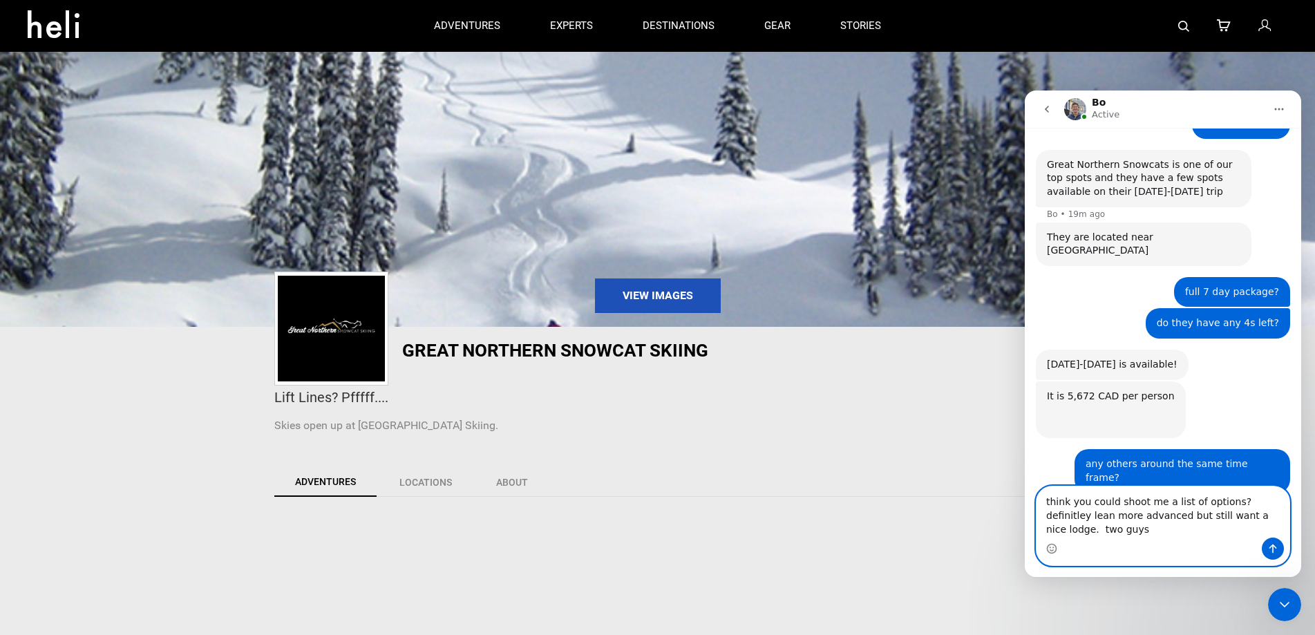
scroll to position [1054, 0]
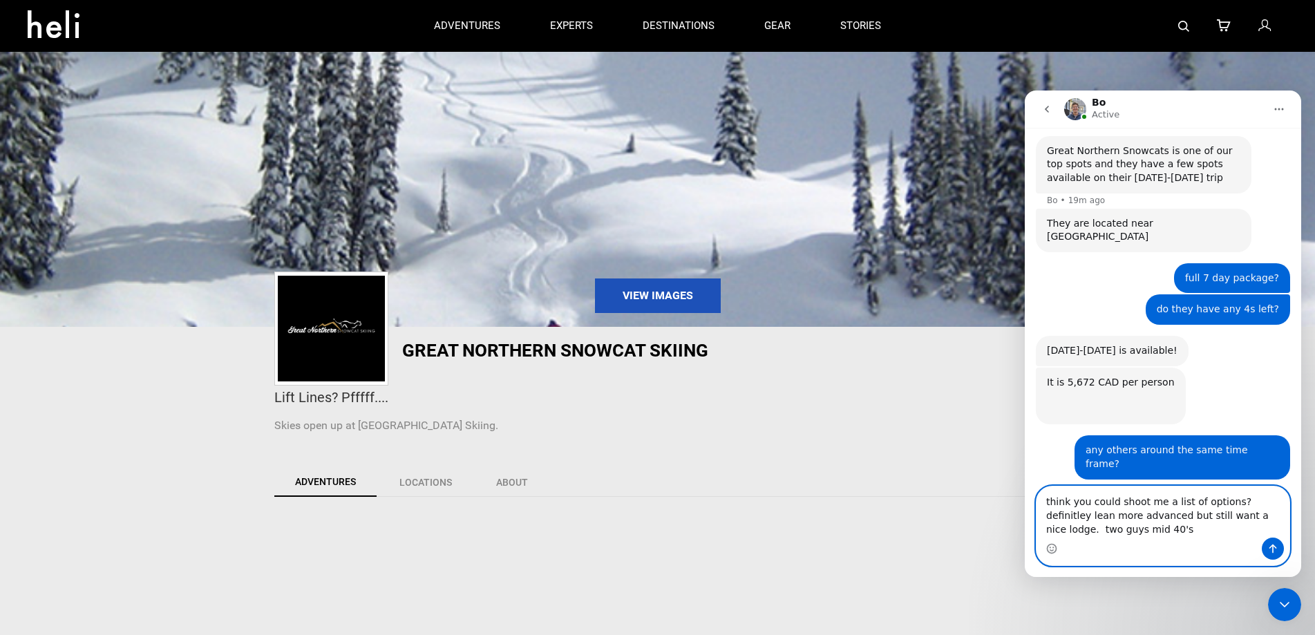
click at [1065, 526] on textarea "think you could shoot me a list of options? definitley lean more advanced but s…" at bounding box center [1162, 511] width 253 height 51
click at [1119, 526] on textarea "think you could shoot me a list of options? definitley lean more advanced but s…" at bounding box center [1162, 511] width 253 height 51
type textarea "think you could shoot me a list of options? definitley lean more advanced but s…"
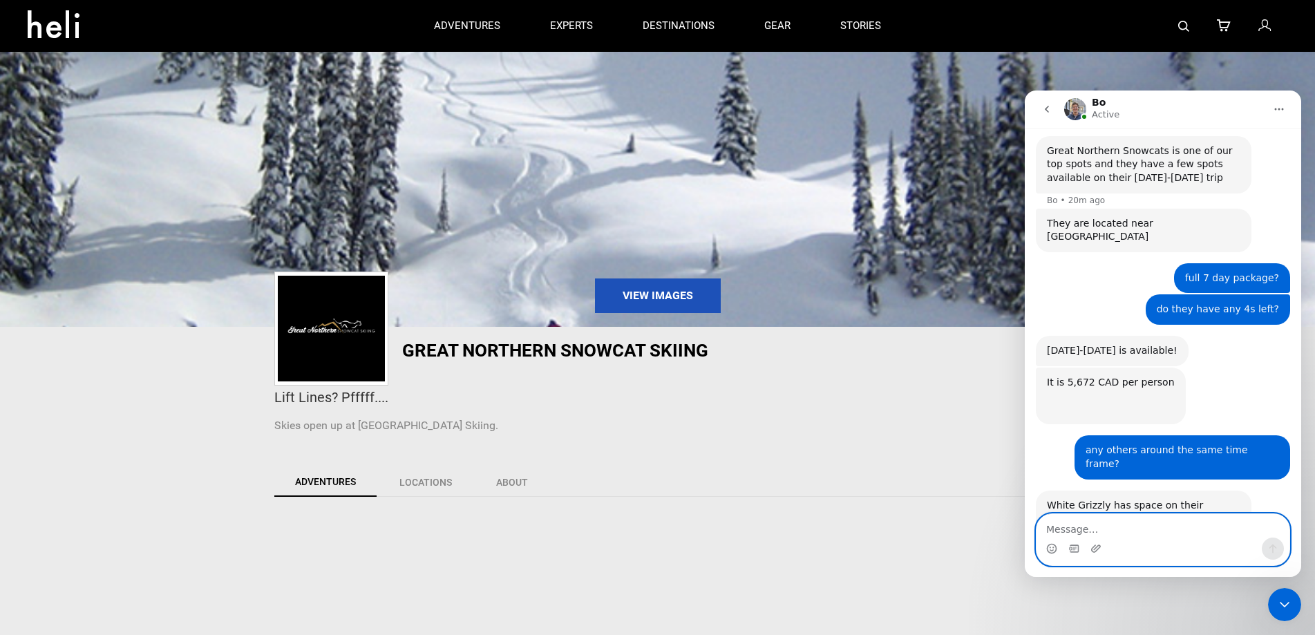
scroll to position [1108, 0]
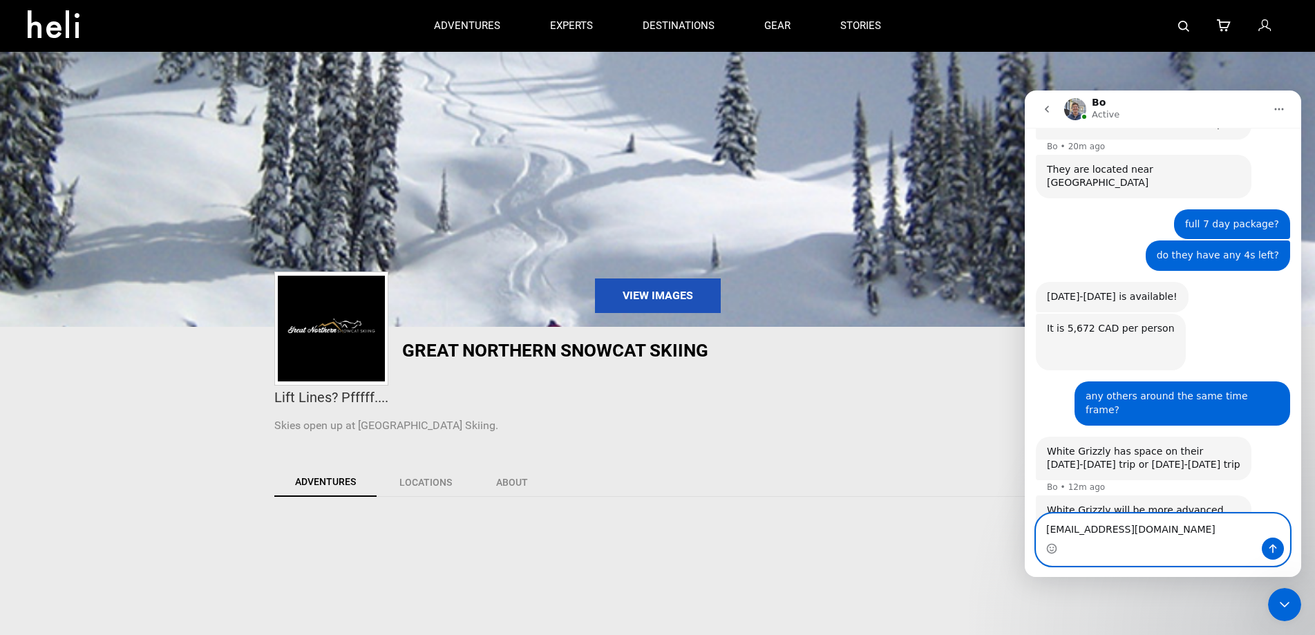
type textarea "[EMAIL_ADDRESS][DOMAIN_NAME]"
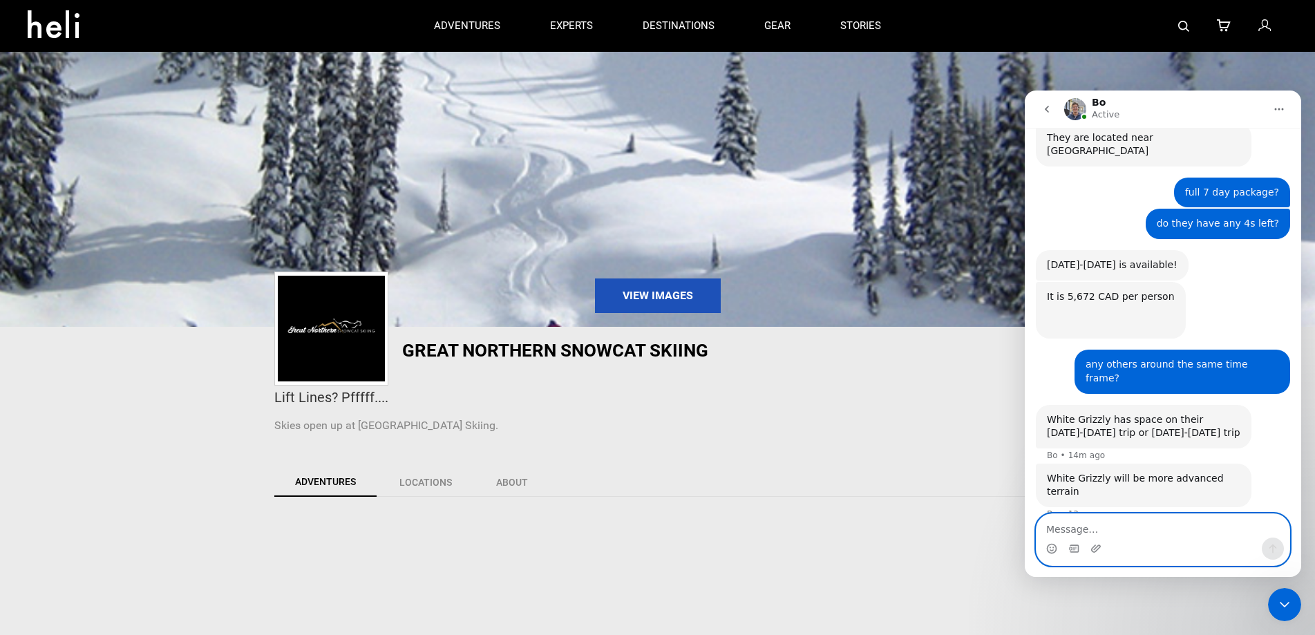
scroll to position [1195, 0]
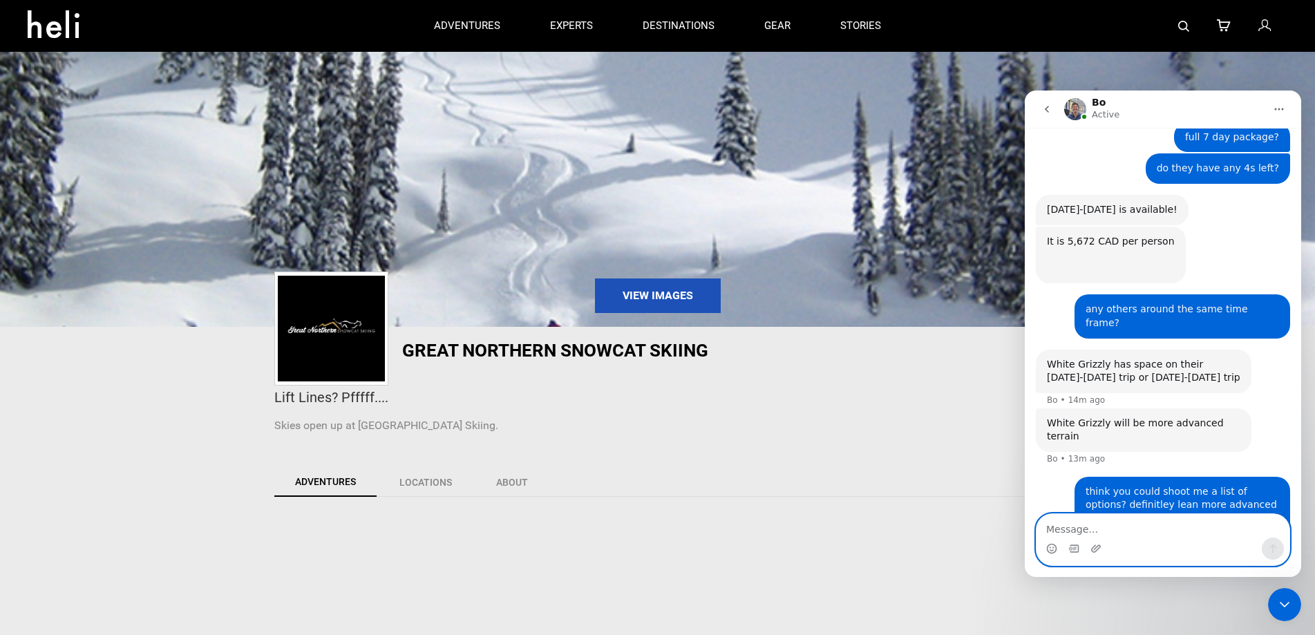
click at [1145, 530] on textarea "Message…" at bounding box center [1162, 525] width 253 height 23
type textarea "[PERSON_NAME]"
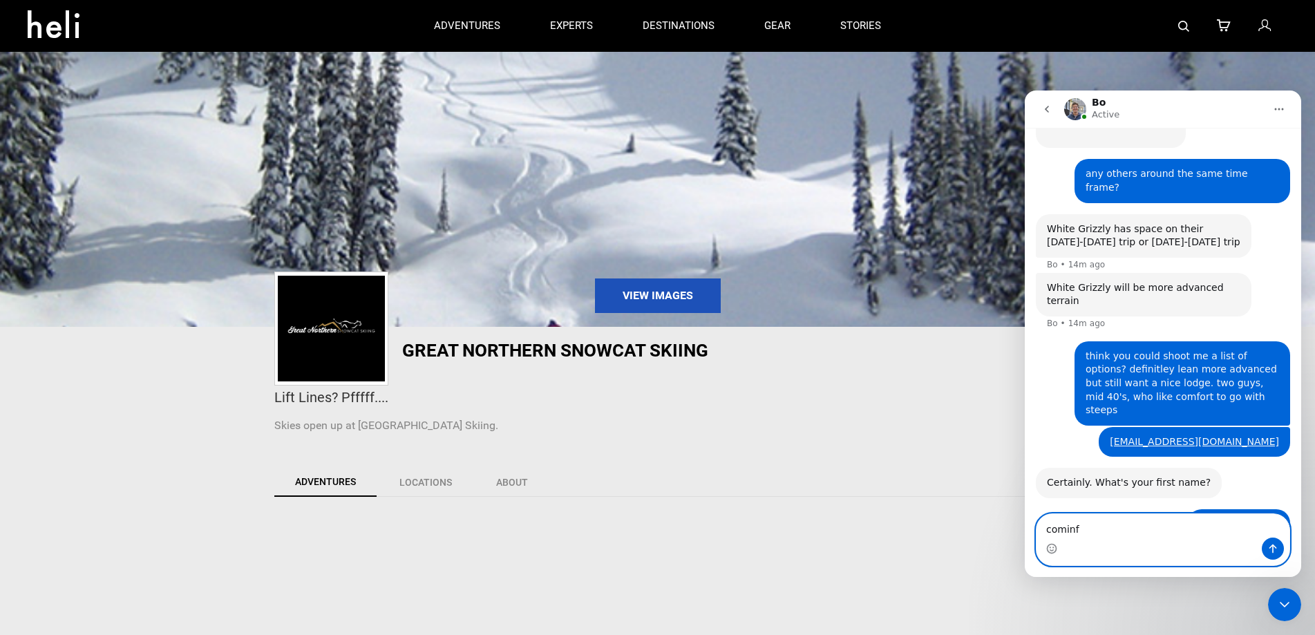
scroll to position [1277, 0]
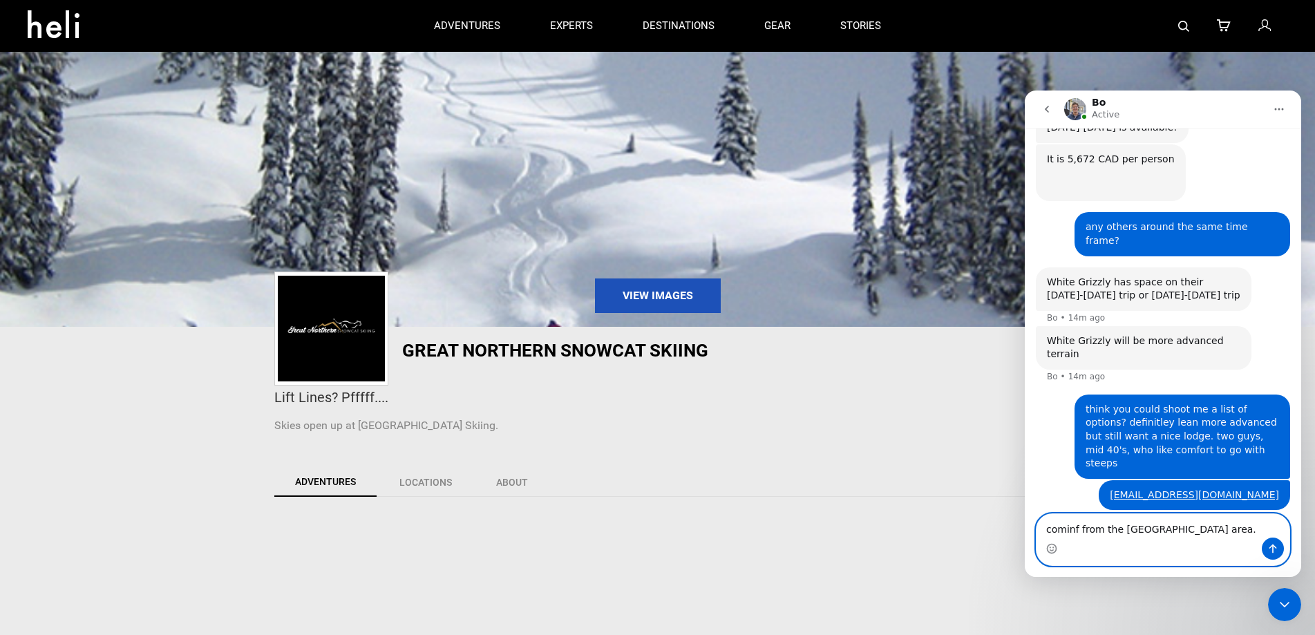
click at [1074, 530] on textarea "cominf from the [GEOGRAPHIC_DATA] area." at bounding box center [1162, 525] width 253 height 23
click at [1043, 529] on textarea "coming from the [GEOGRAPHIC_DATA] area." at bounding box center [1162, 525] width 253 height 23
type textarea "we'd be coming from the [GEOGRAPHIC_DATA] area."
click at [1273, 548] on icon "Send a message…" at bounding box center [1273, 548] width 8 height 9
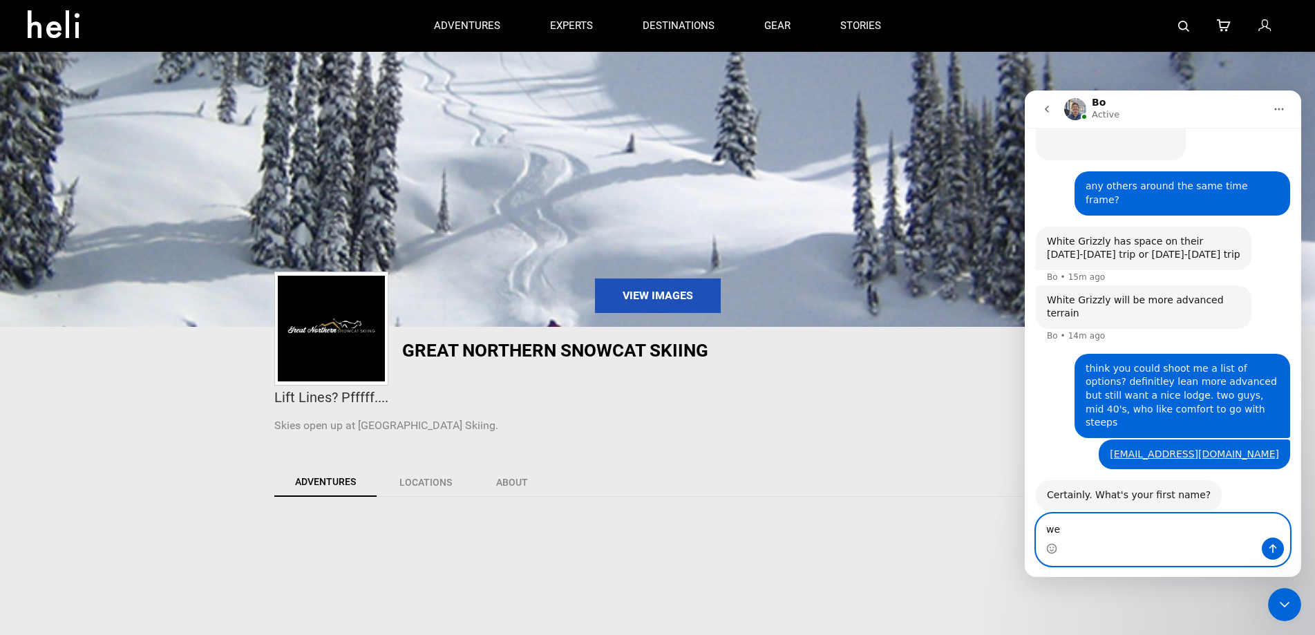
type textarea "w"
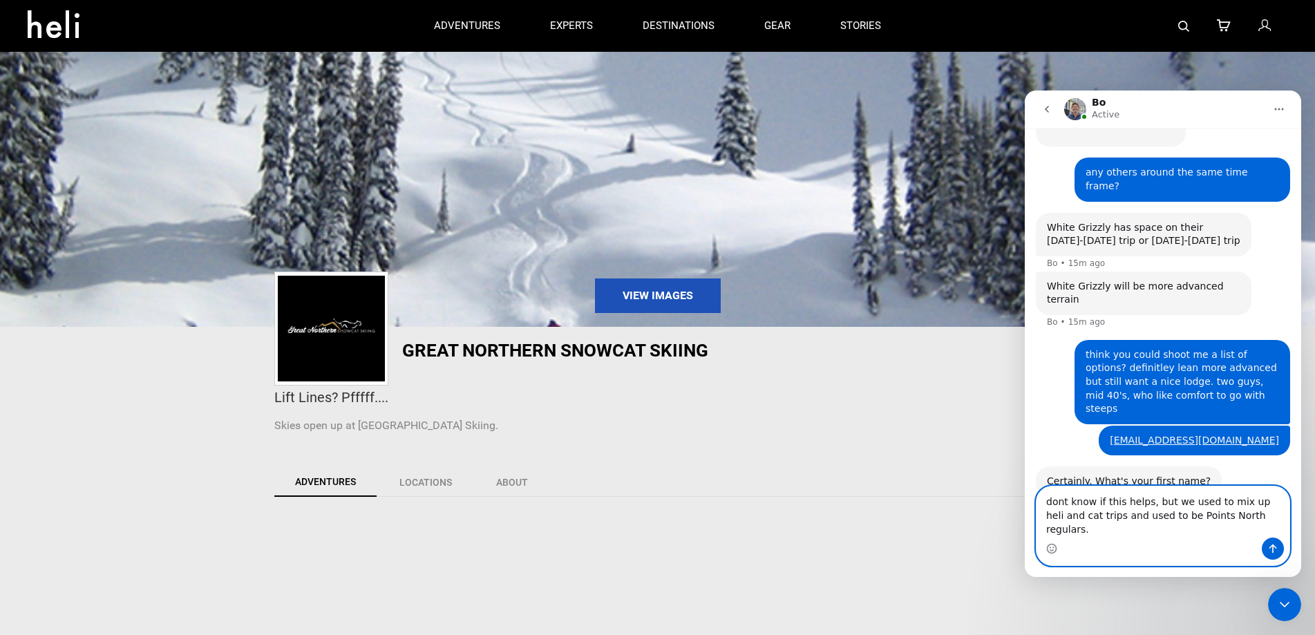
click at [1152, 527] on textarea "dont know if this helps, but we used to mix up heli and cat trips and used to b…" at bounding box center [1162, 511] width 253 height 51
click at [1281, 531] on textarea "dont know if this helps, but we used to mix up heli and cat trips and used to b…" at bounding box center [1162, 511] width 253 height 51
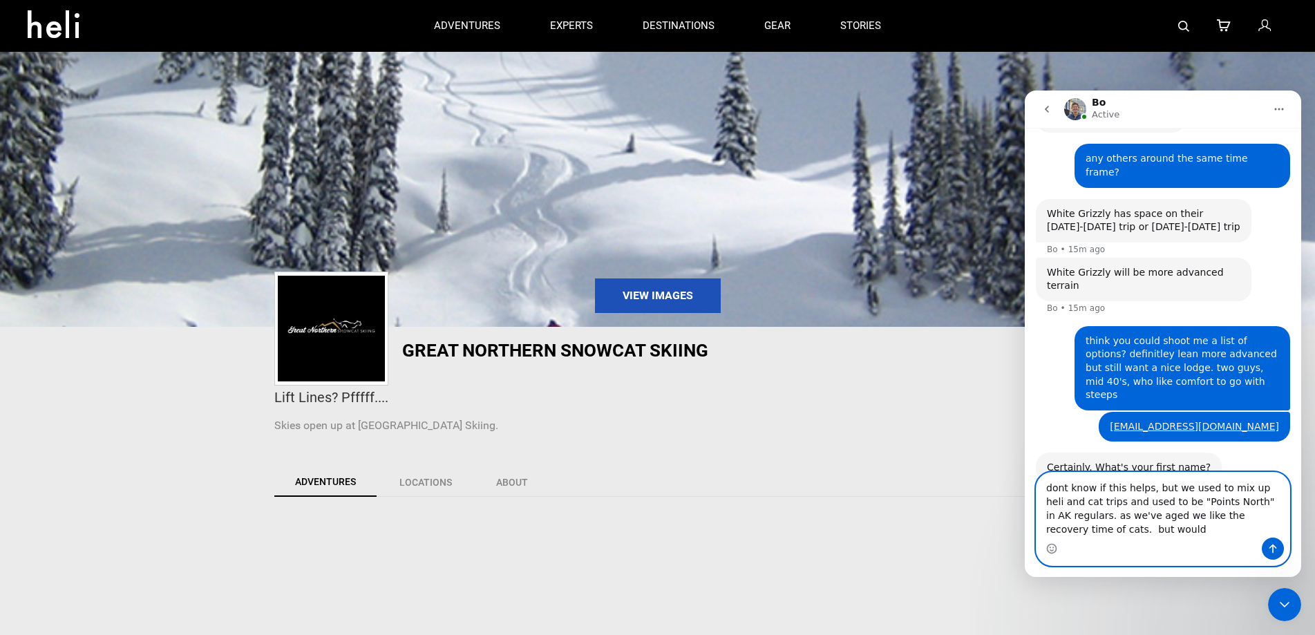
scroll to position [1360, 0]
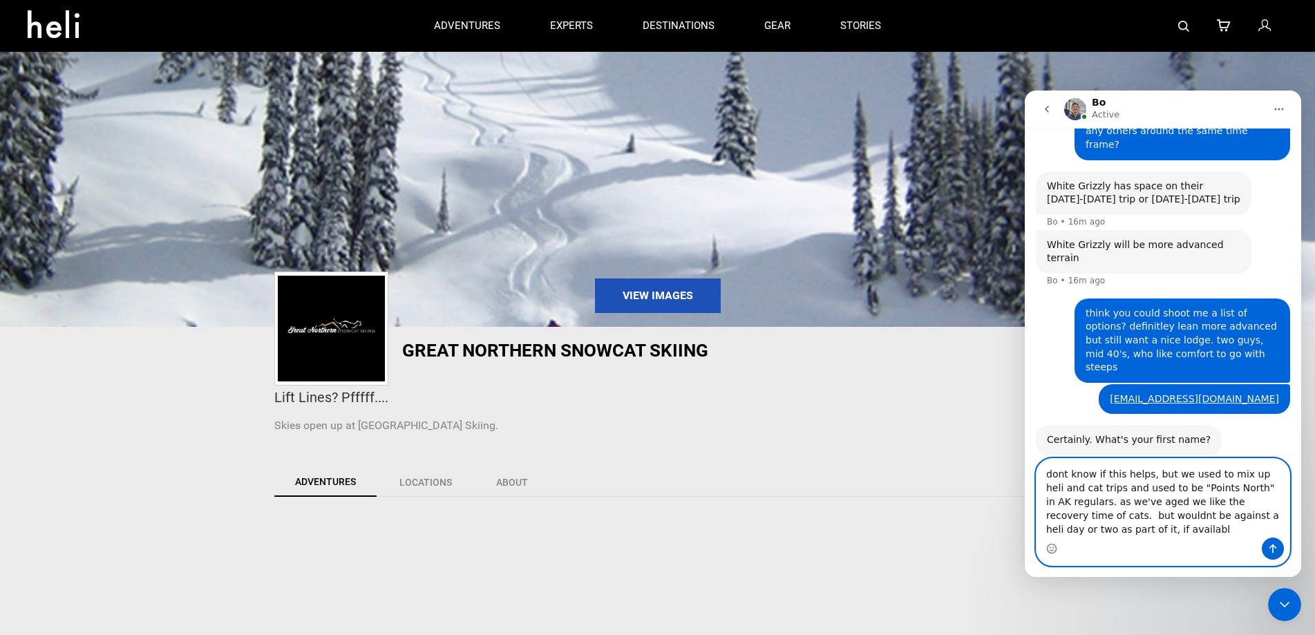
type textarea "dont know if this helps, but we used to mix up heli and cat trips and used to b…"
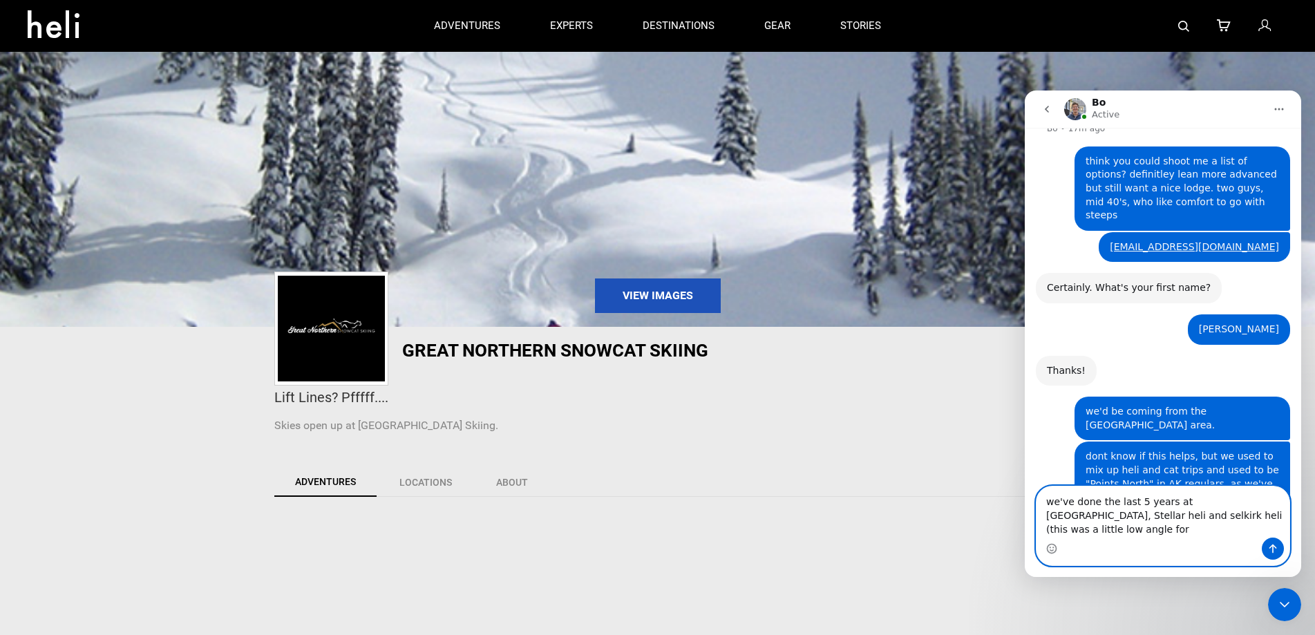
scroll to position [1472, 0]
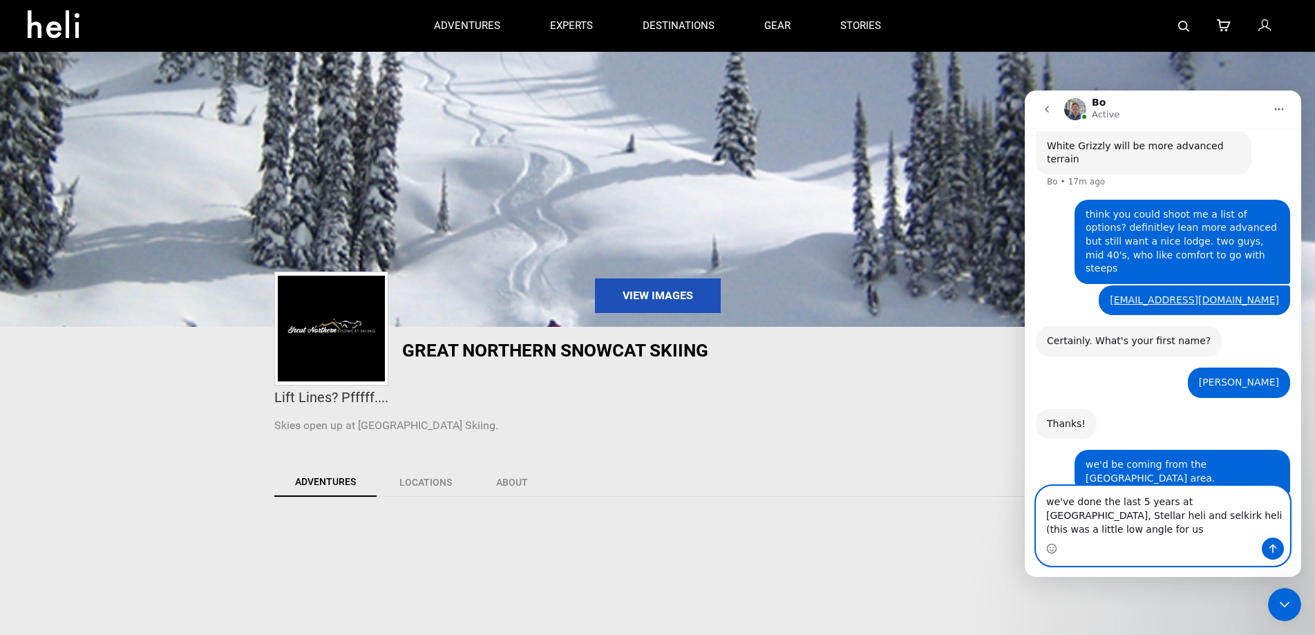
type textarea "we've done the last 5 years at [GEOGRAPHIC_DATA], Stellar heli and selkirk heli…"
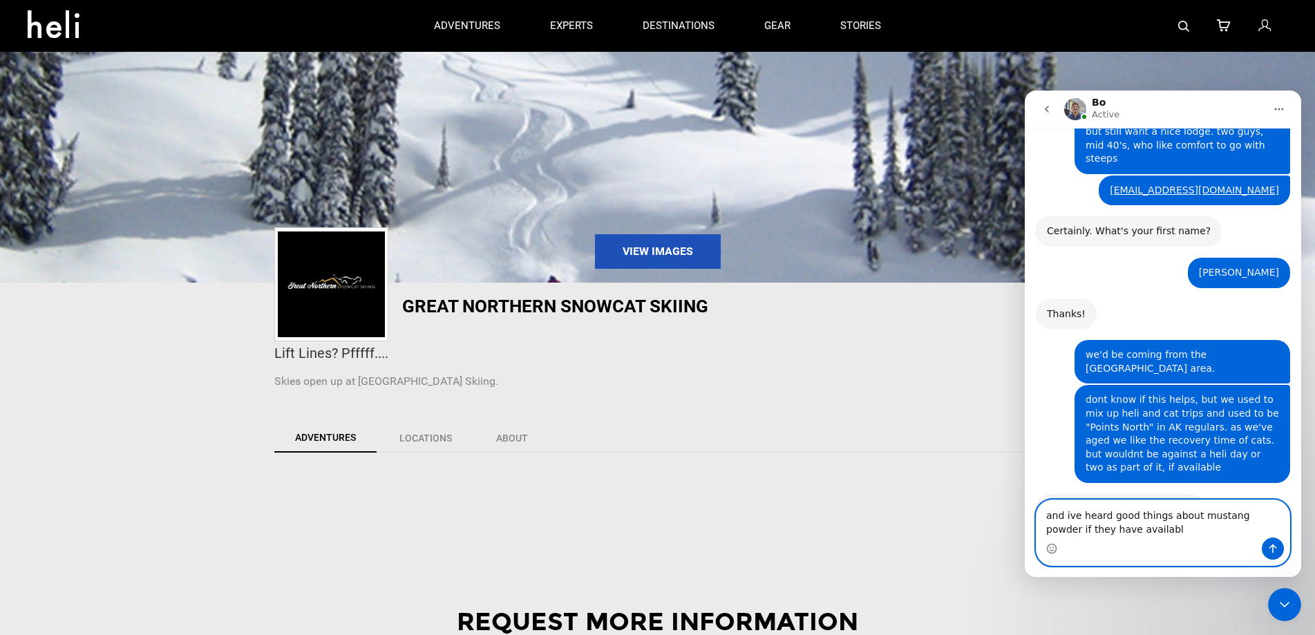
scroll to position [69, 0]
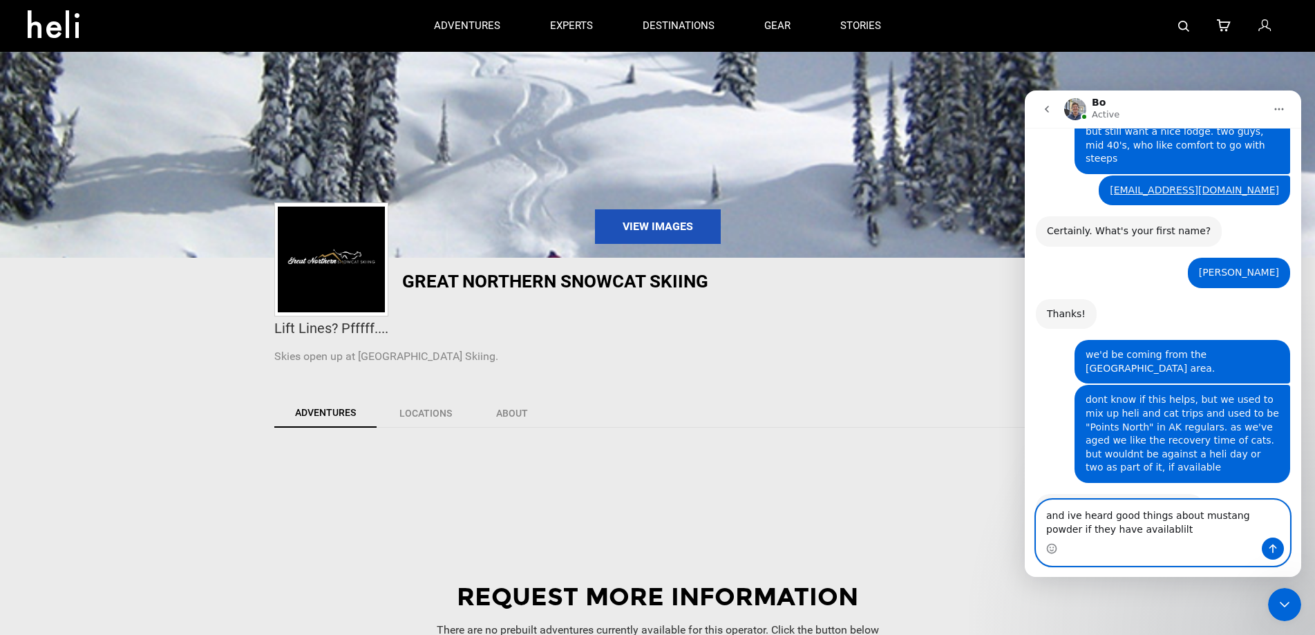
type textarea "and ive heard good things about mustang powder if they have availablilty"
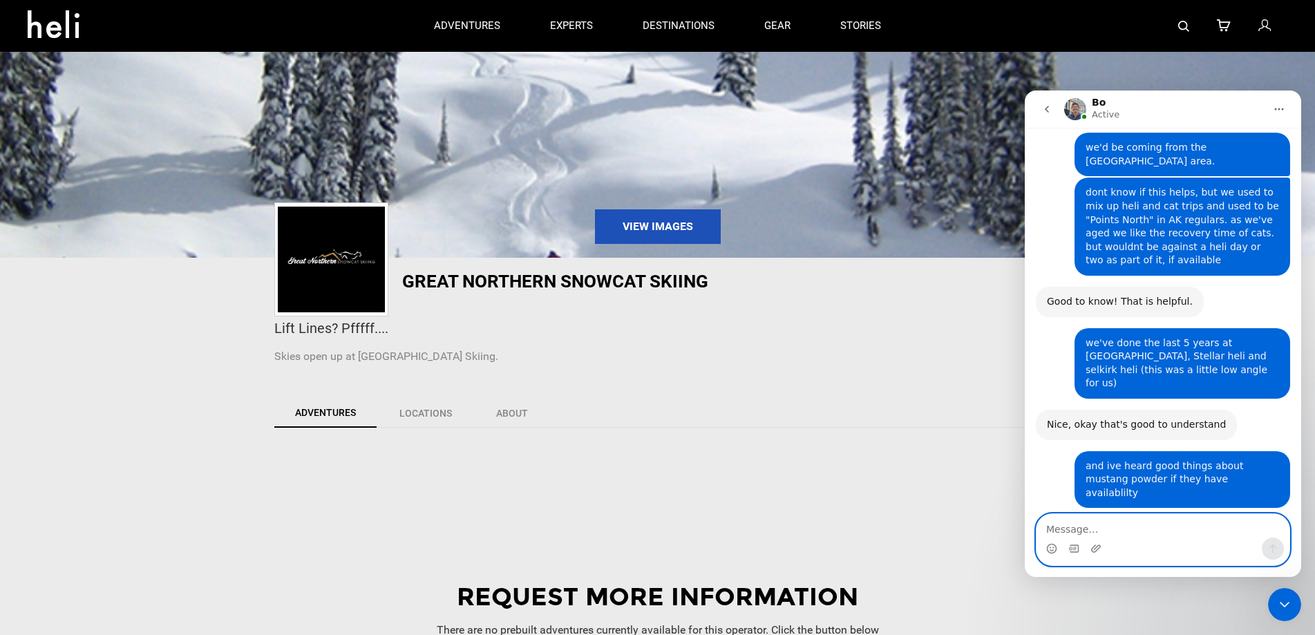
scroll to position [1736, 0]
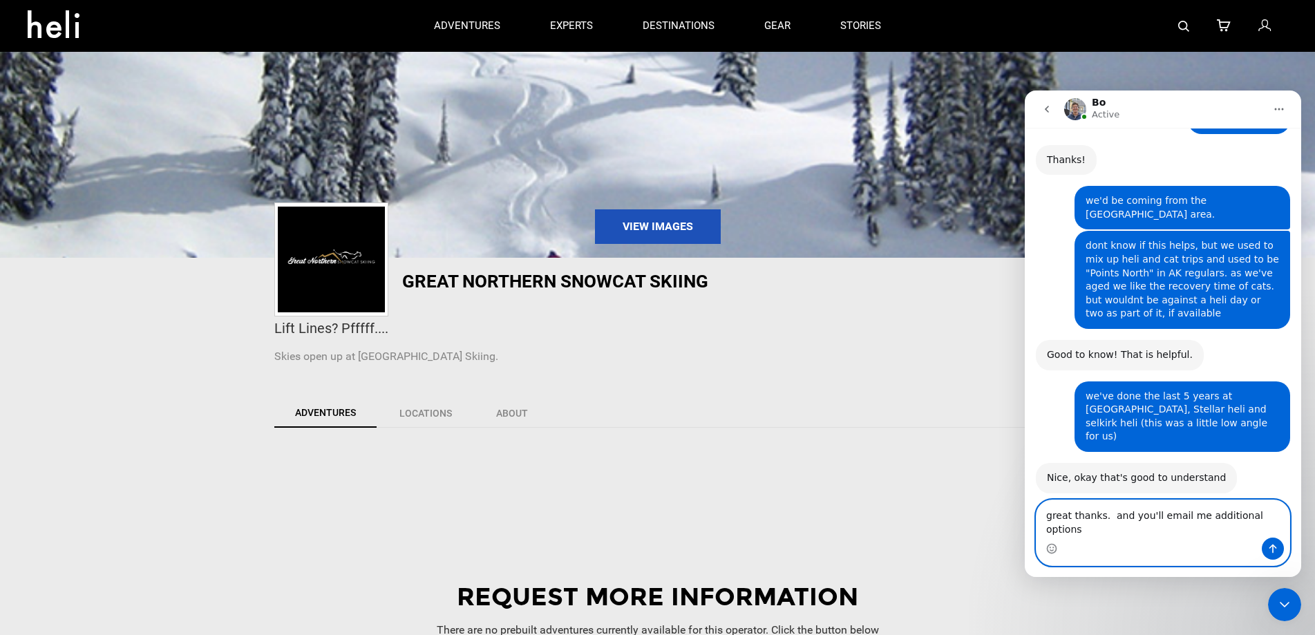
type textarea "great thanks. and you'll email me additional options?"
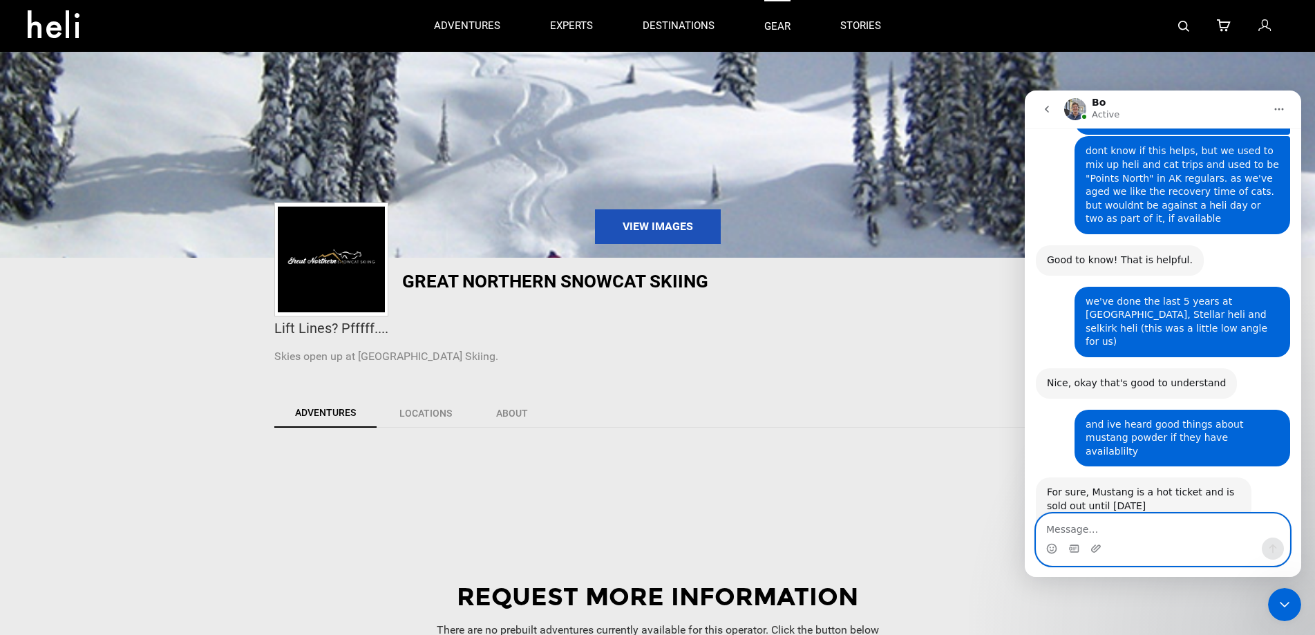
scroll to position [1832, 0]
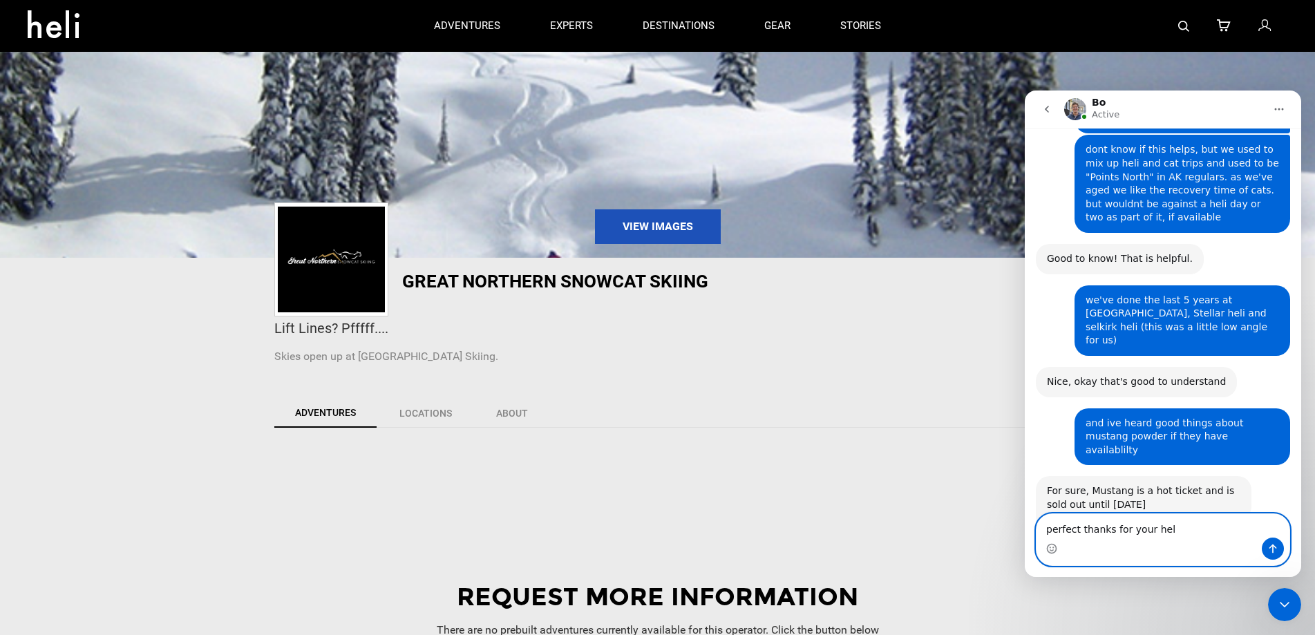
type textarea "perfect thanks for your help"
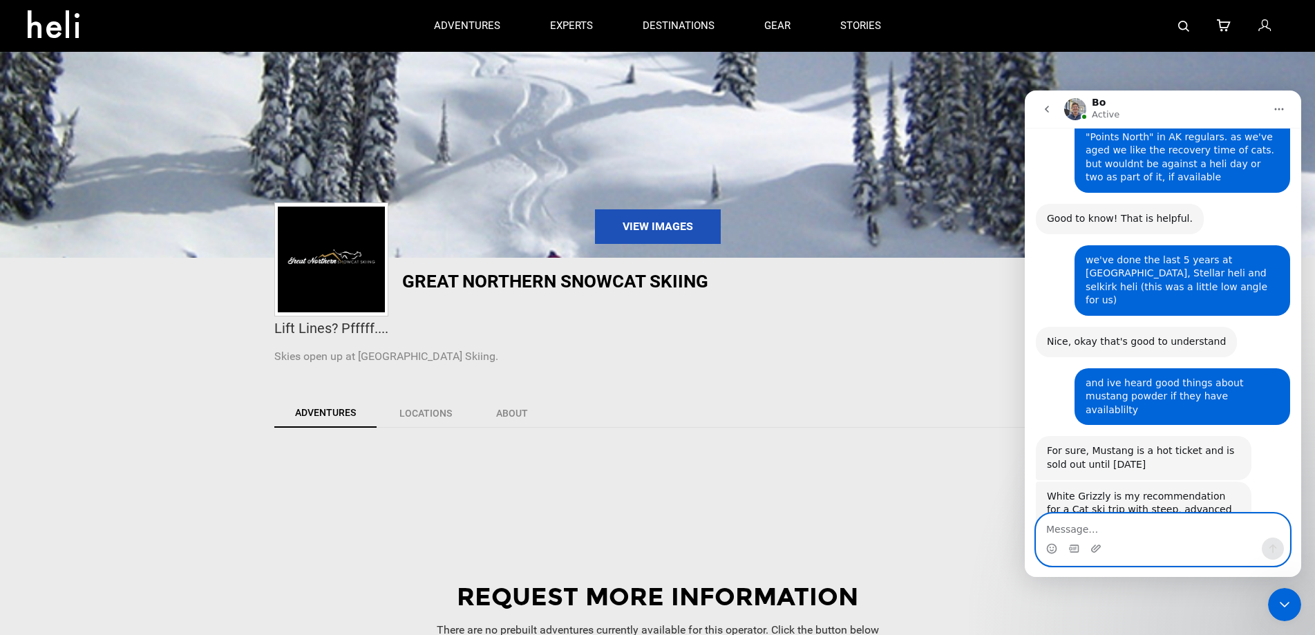
scroll to position [1873, 0]
